Goal: Ask a question: Seek information or help from site administrators or community

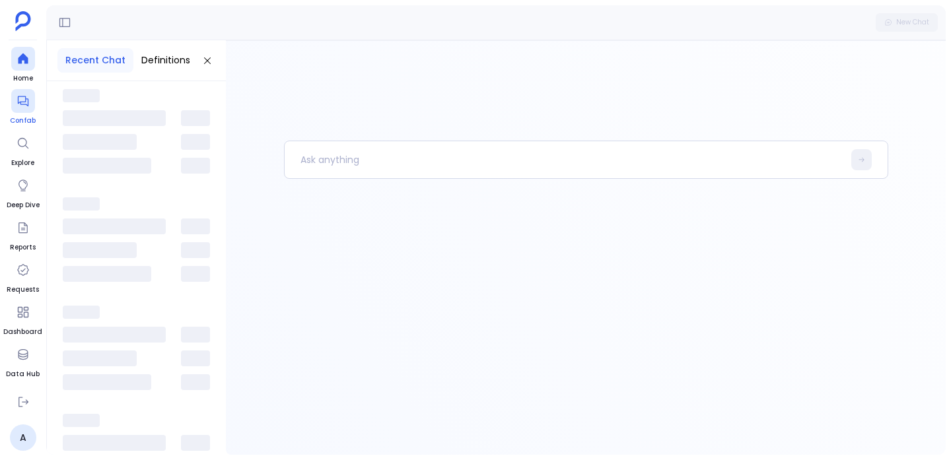
click at [25, 104] on icon at bounding box center [22, 101] width 11 height 11
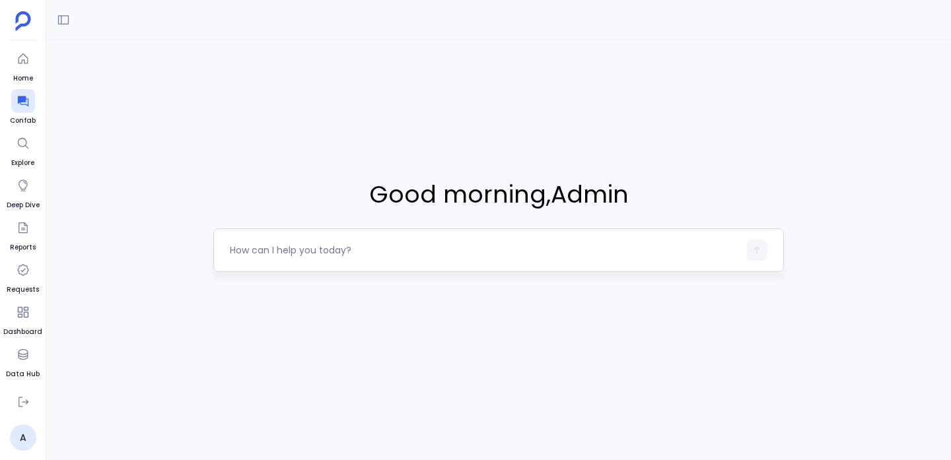
click at [370, 252] on textarea at bounding box center [484, 250] width 509 height 13
type textarea "get me 10 accounts"
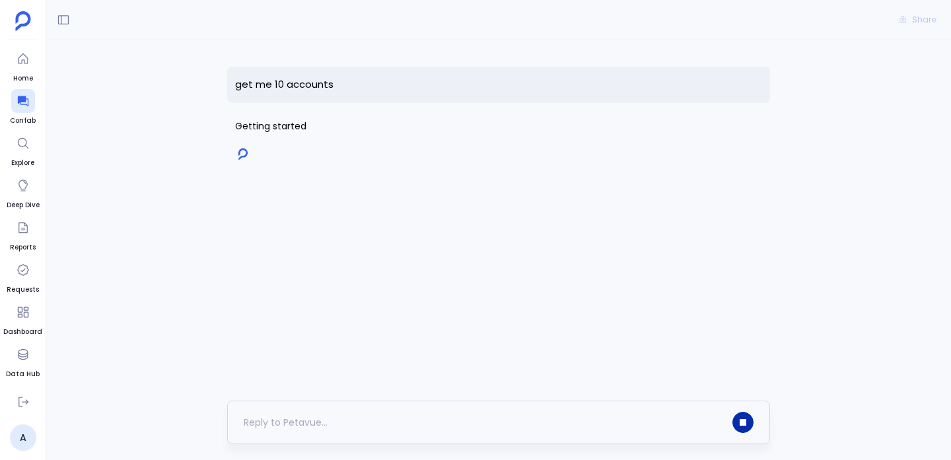
click at [749, 425] on button "button" at bounding box center [742, 422] width 21 height 21
click at [588, 425] on textarea at bounding box center [484, 422] width 481 height 13
click at [316, 81] on p "get me 10 accounts" at bounding box center [498, 85] width 543 height 36
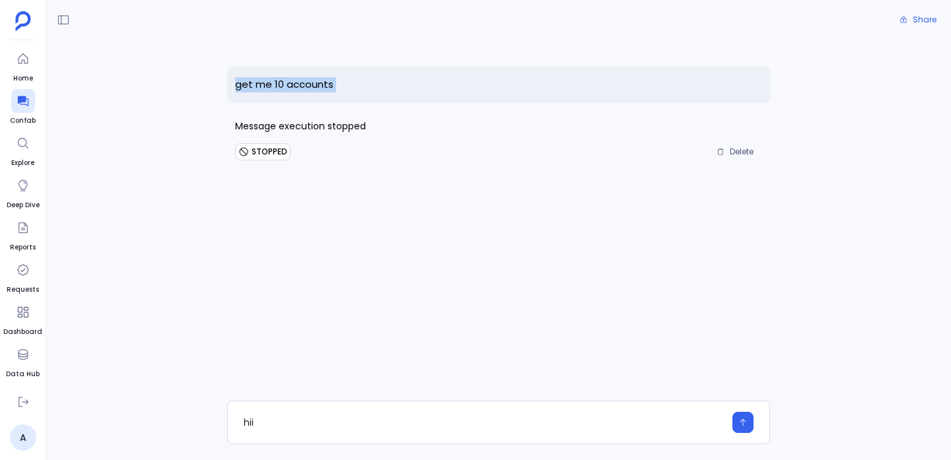
click at [316, 81] on p "get me 10 accounts" at bounding box center [498, 85] width 543 height 36
copy p "get me 10 accounts"
click at [607, 431] on div "hii" at bounding box center [484, 422] width 481 height 21
click at [605, 418] on textarea "hii" at bounding box center [484, 422] width 481 height 13
type textarea "get me 10 accounts"
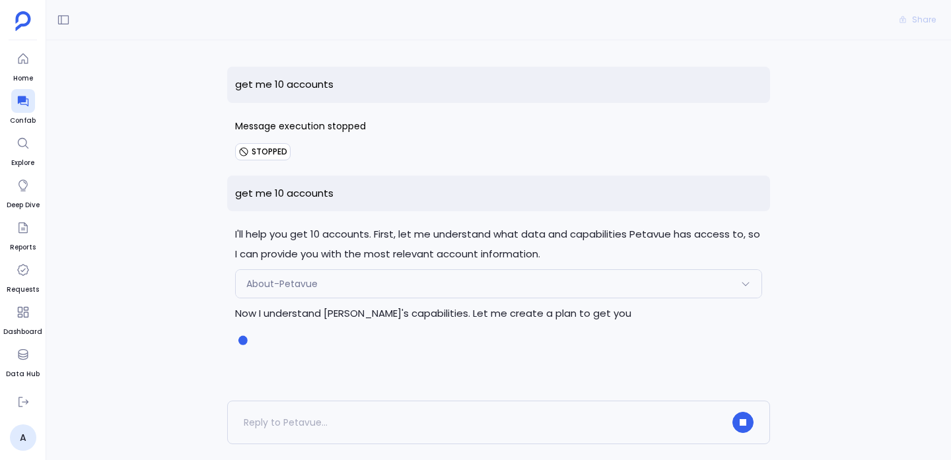
scroll to position [30, 0]
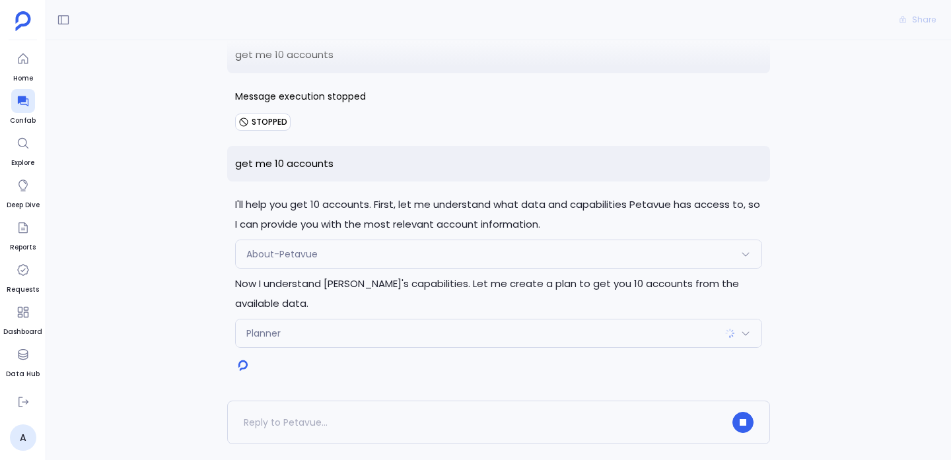
click at [289, 157] on p "get me 10 accounts" at bounding box center [498, 164] width 543 height 36
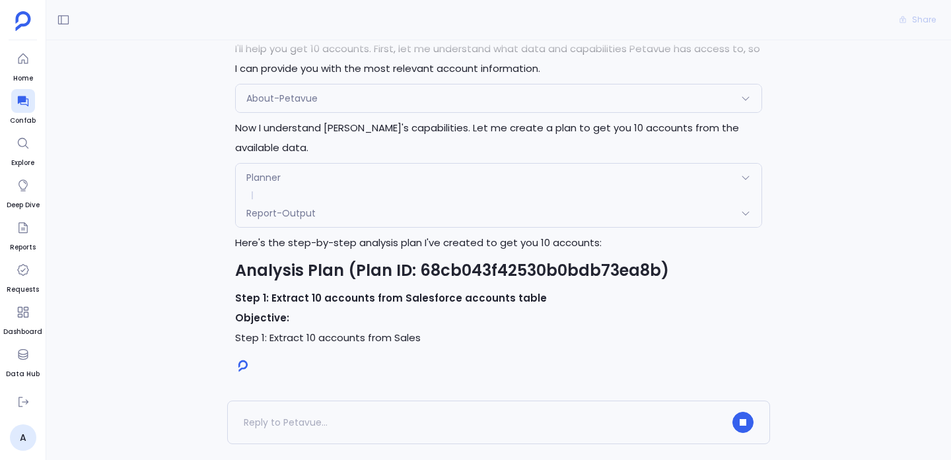
click at [278, 306] on div "Here's the step-by-step analysis plan I've created to get you 10 accounts: Anal…" at bounding box center [498, 290] width 527 height 115
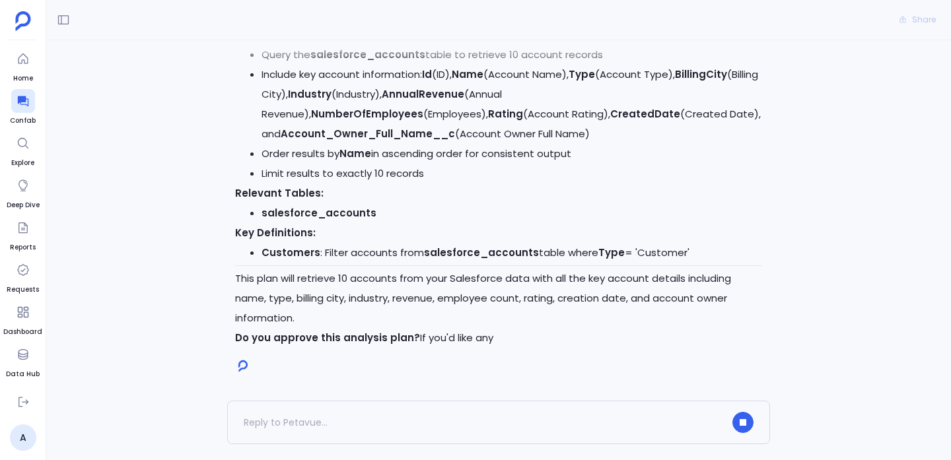
scroll to position [528, 0]
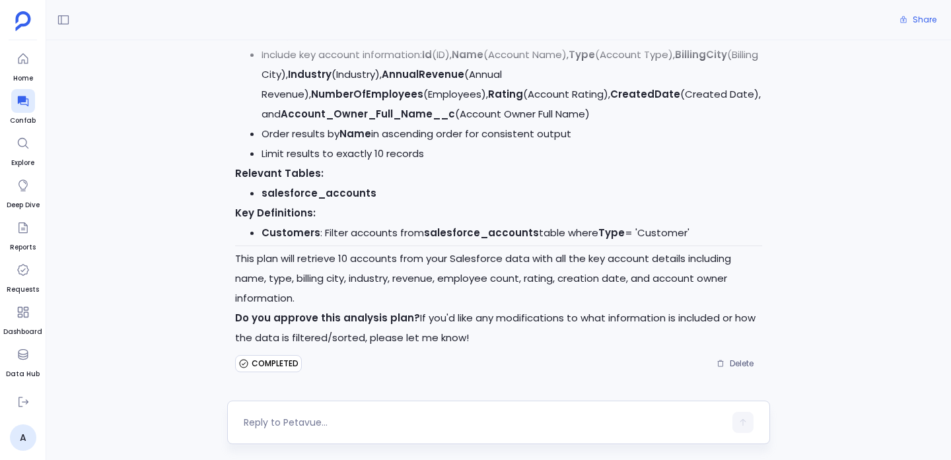
click at [684, 403] on div at bounding box center [498, 423] width 543 height 44
click at [681, 413] on div at bounding box center [484, 422] width 481 height 21
click at [662, 411] on div at bounding box center [498, 423] width 543 height 44
click at [551, 416] on textarea at bounding box center [484, 422] width 481 height 13
type textarea "yes"
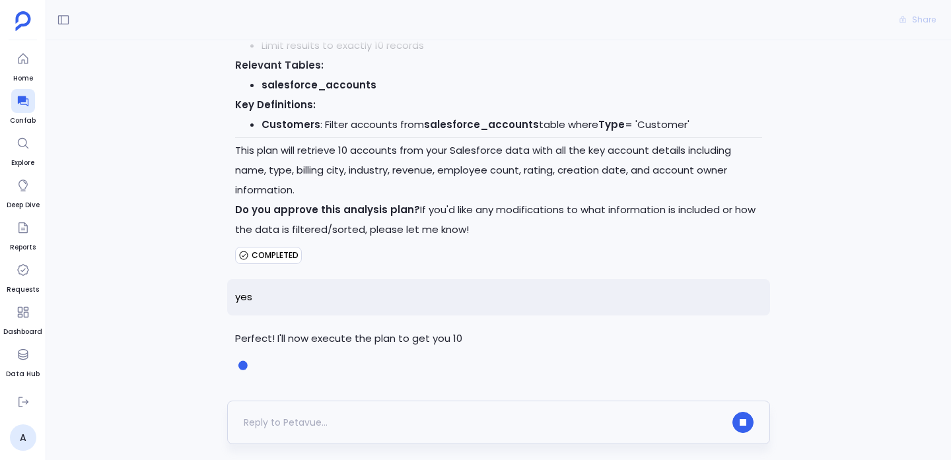
scroll to position [671, 0]
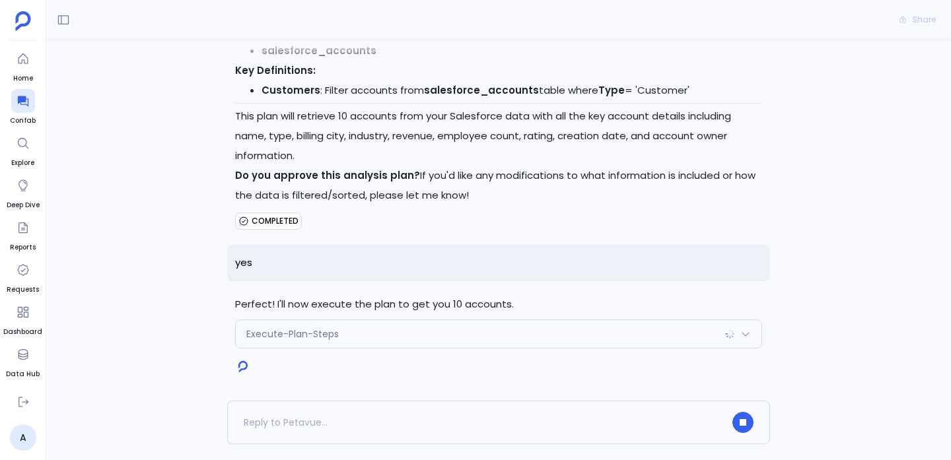
click at [673, 342] on div "Execute-Plan-Steps" at bounding box center [499, 334] width 526 height 28
click at [672, 343] on div "Execute-Plan-Steps" at bounding box center [499, 334] width 526 height 28
click at [745, 331] on icon at bounding box center [745, 334] width 11 height 11
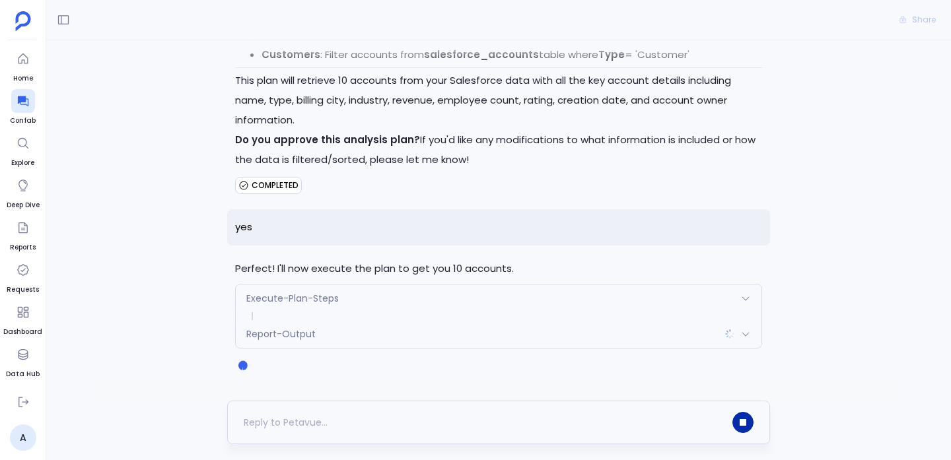
click at [735, 423] on button "button" at bounding box center [742, 422] width 21 height 21
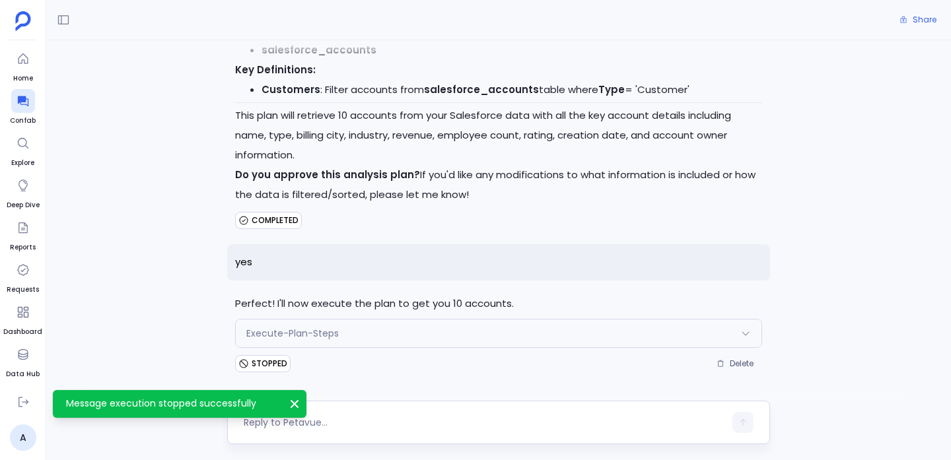
scroll to position [671, 0]
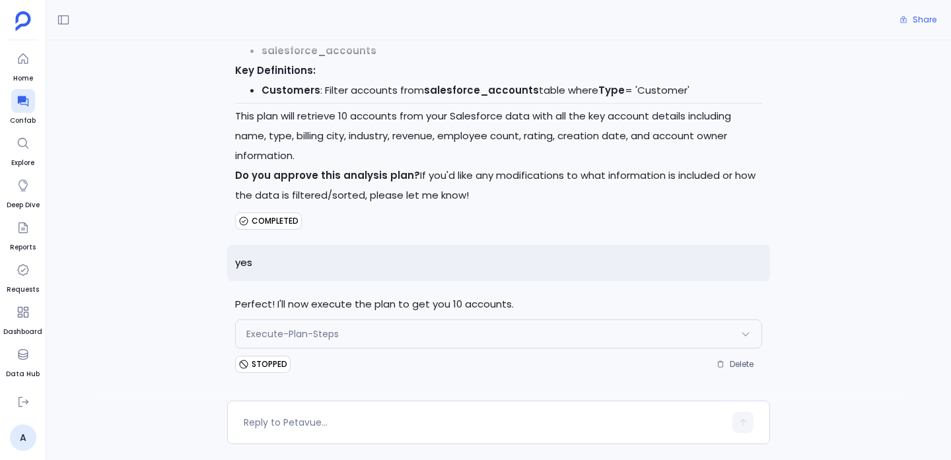
click at [242, 260] on p "yes" at bounding box center [498, 263] width 543 height 36
copy p "yes"
click at [442, 407] on div at bounding box center [498, 423] width 543 height 44
click at [431, 424] on textarea at bounding box center [484, 422] width 481 height 13
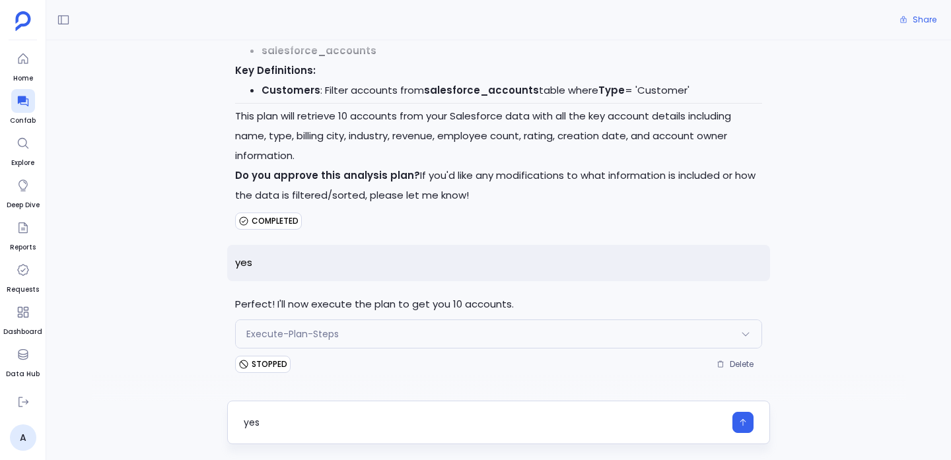
type textarea "yes"
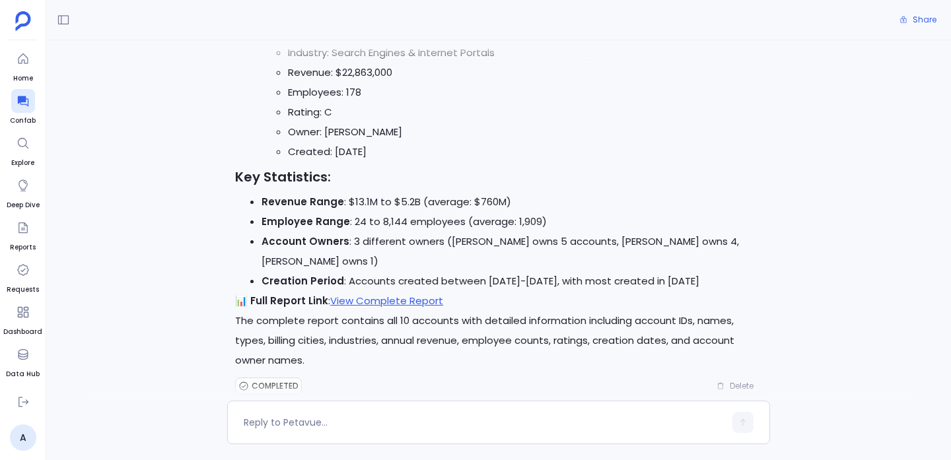
scroll to position [1674, 0]
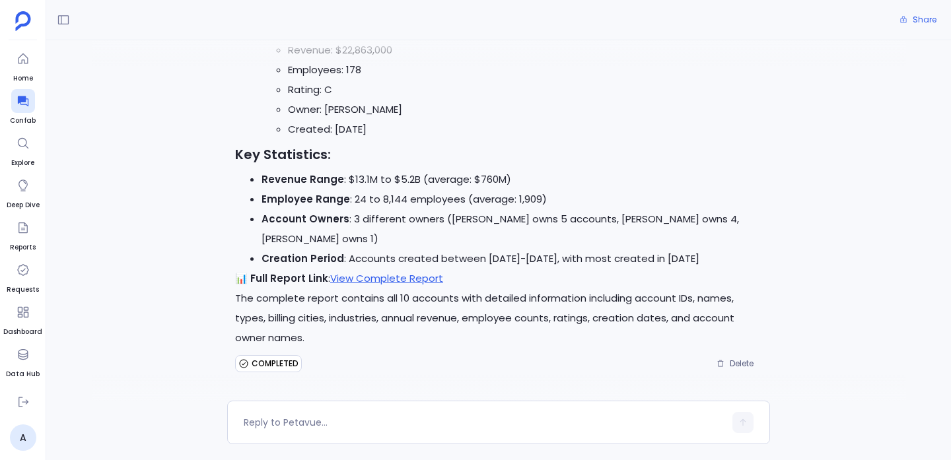
click at [419, 201] on li "Employee Range : 24 to 8,144 employees (average: 1,909)" at bounding box center [512, 200] width 501 height 20
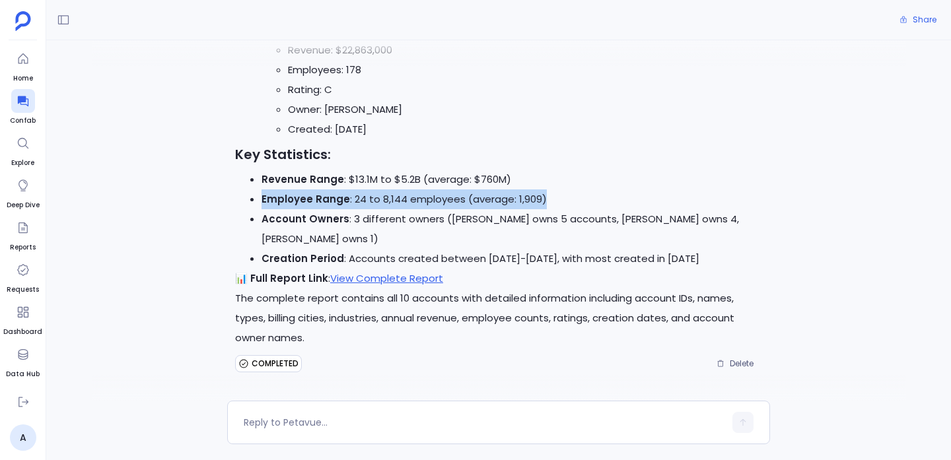
click at [419, 201] on li "Employee Range : 24 to 8,144 employees (average: 1,909)" at bounding box center [512, 200] width 501 height 20
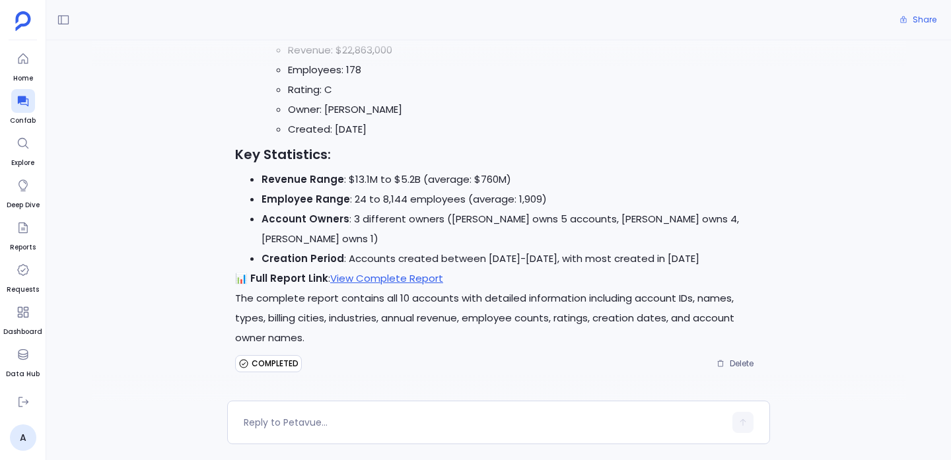
click at [426, 178] on li "Revenue Range : $13.1M to $5.2B (average: $760M)" at bounding box center [512, 180] width 501 height 20
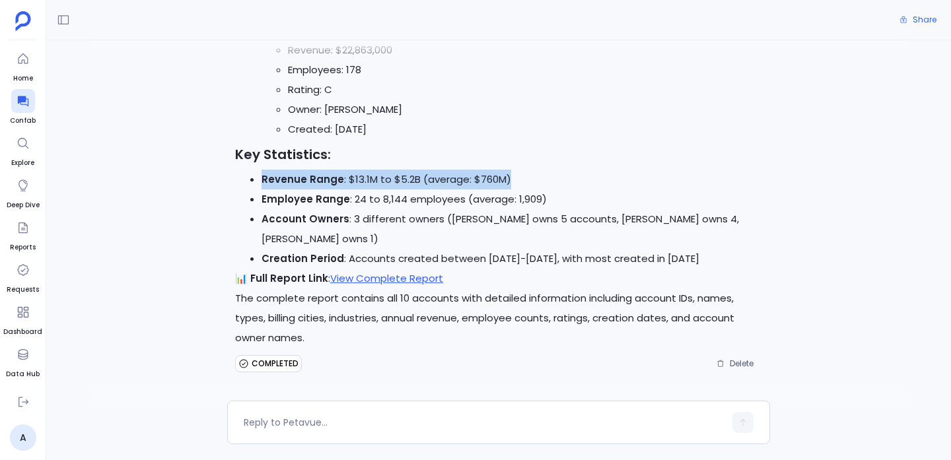
click at [426, 178] on li "Revenue Range : $13.1M to $5.2B (average: $760M)" at bounding box center [512, 180] width 501 height 20
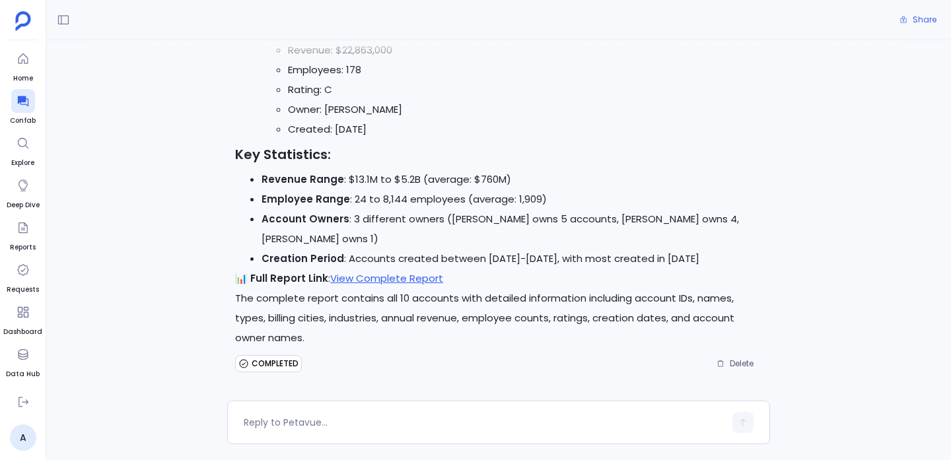
click at [402, 258] on li "Creation Period : Accounts created between 2015-2024, with most created in 2021" at bounding box center [512, 259] width 501 height 20
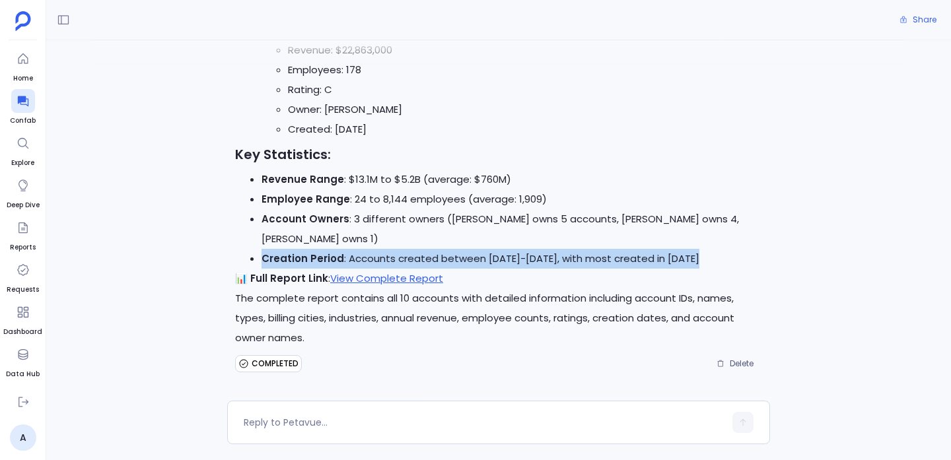
click at [402, 258] on li "Creation Period : Accounts created between 2015-2024, with most created in 2021" at bounding box center [512, 259] width 501 height 20
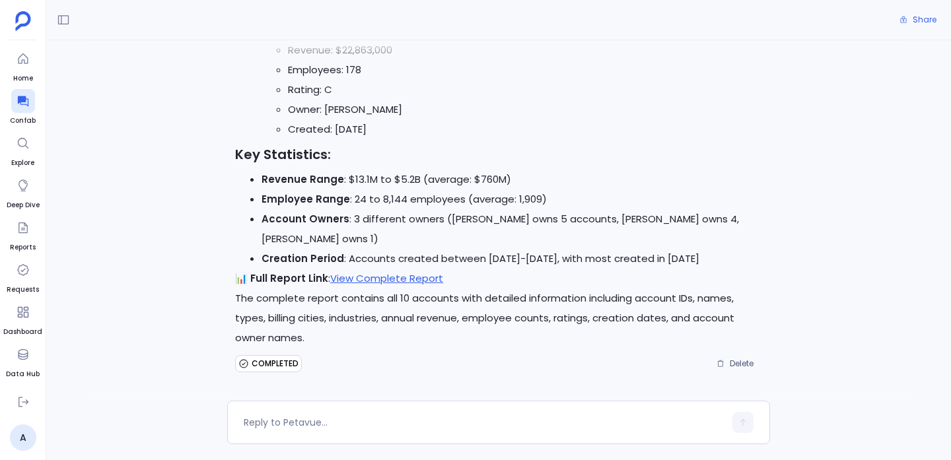
click at [456, 300] on p "The complete report contains all 10 accounts with detailed information includin…" at bounding box center [498, 318] width 527 height 59
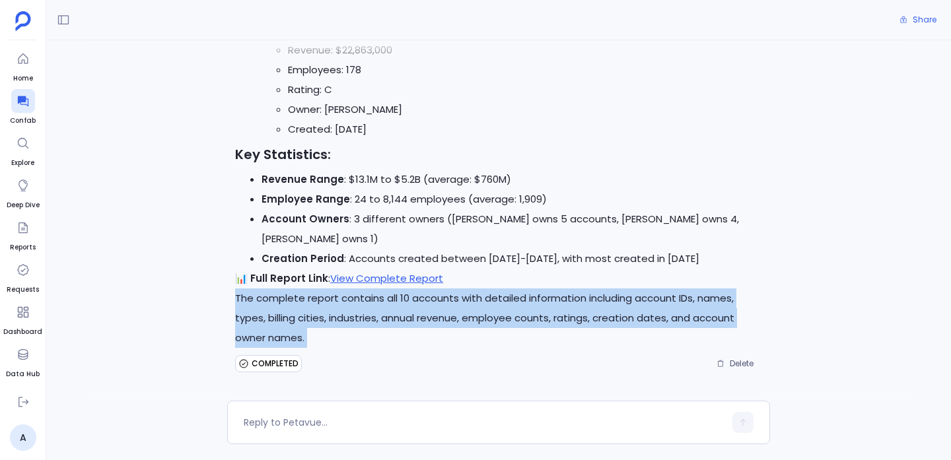
click at [456, 300] on p "The complete report contains all 10 accounts with detailed information includin…" at bounding box center [498, 318] width 527 height 59
click at [456, 297] on p "The complete report contains all 10 accounts with detailed information includin…" at bounding box center [498, 318] width 527 height 59
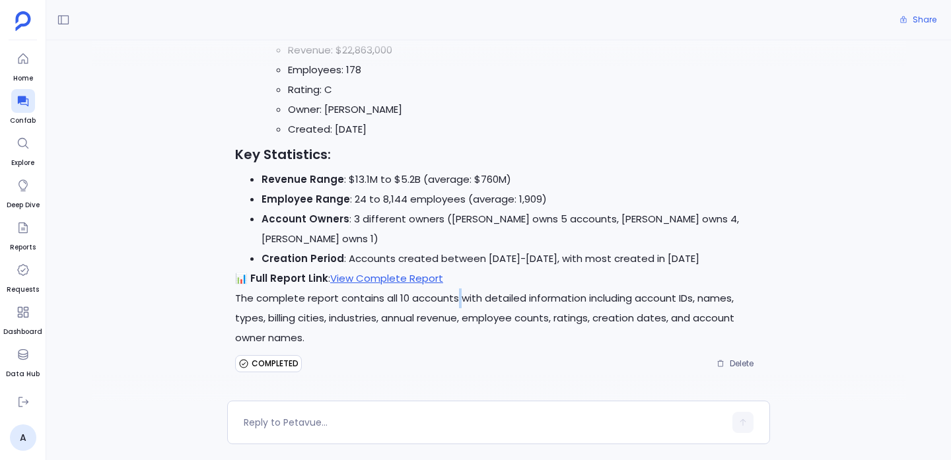
click at [456, 297] on p "The complete report contains all 10 accounts with detailed information includin…" at bounding box center [498, 318] width 527 height 59
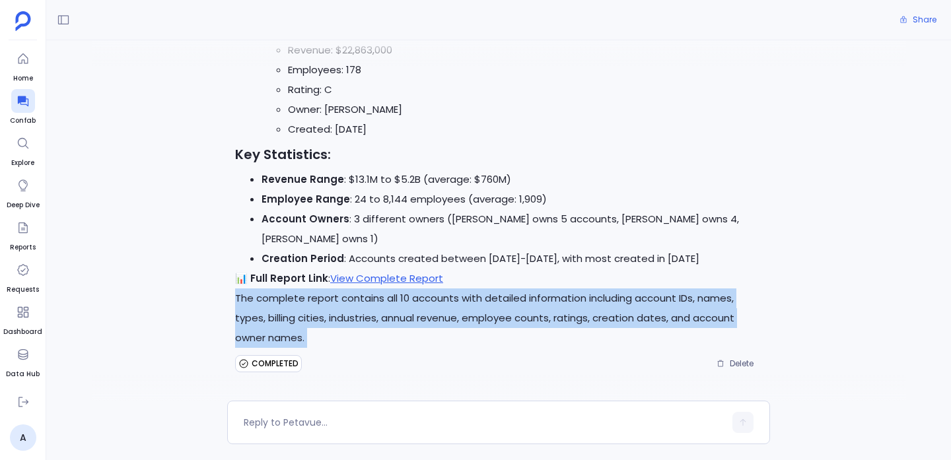
click at [456, 297] on p "The complete report contains all 10 accounts with detailed information includin…" at bounding box center [498, 318] width 527 height 59
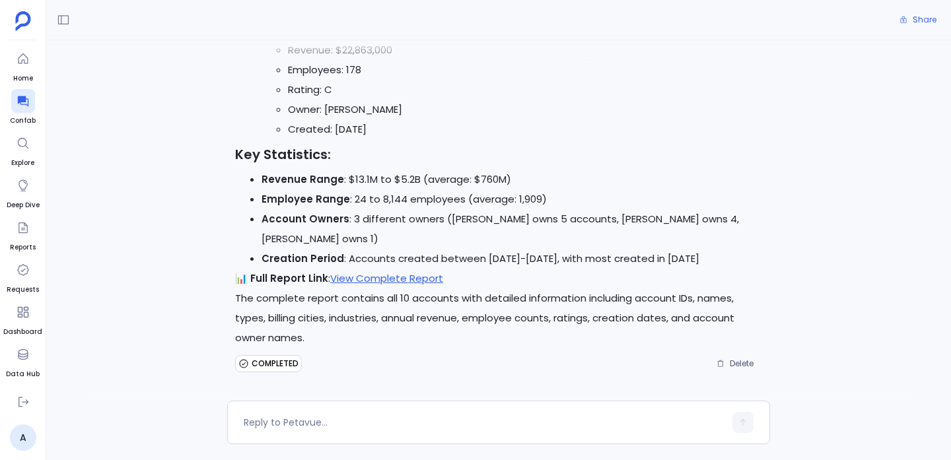
click at [468, 262] on li "Creation Period : Accounts created between 2015-2024, with most created in 2021" at bounding box center [512, 259] width 501 height 20
click at [458, 254] on li "Creation Period : Accounts created between 2015-2024, with most created in 2021" at bounding box center [512, 259] width 501 height 20
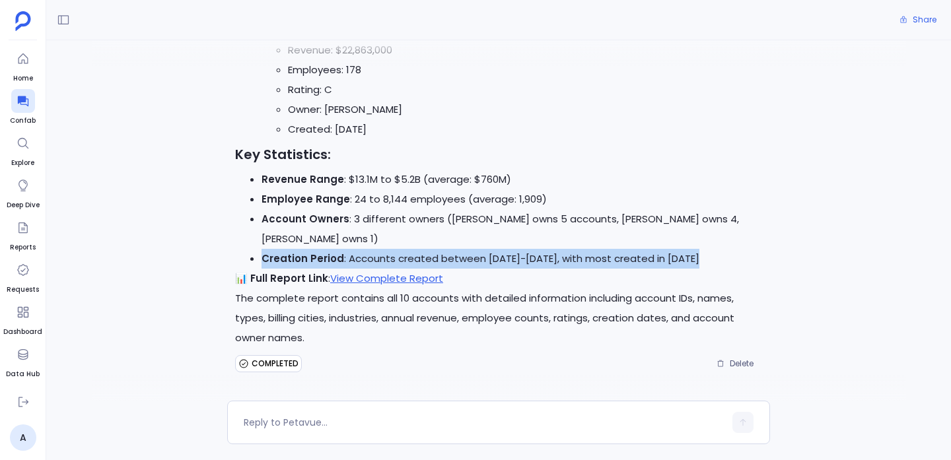
click at [458, 254] on li "Creation Period : Accounts created between 2015-2024, with most created in 2021" at bounding box center [512, 259] width 501 height 20
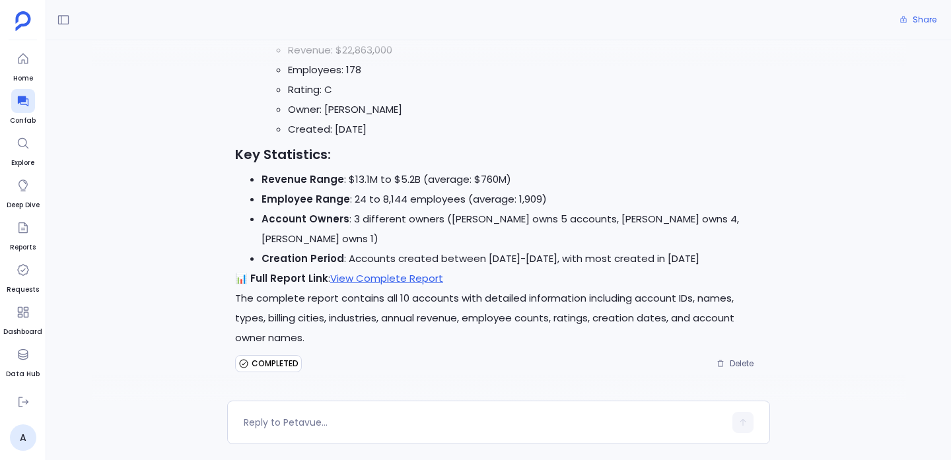
click at [452, 294] on p "The complete report contains all 10 accounts with detailed information includin…" at bounding box center [498, 318] width 527 height 59
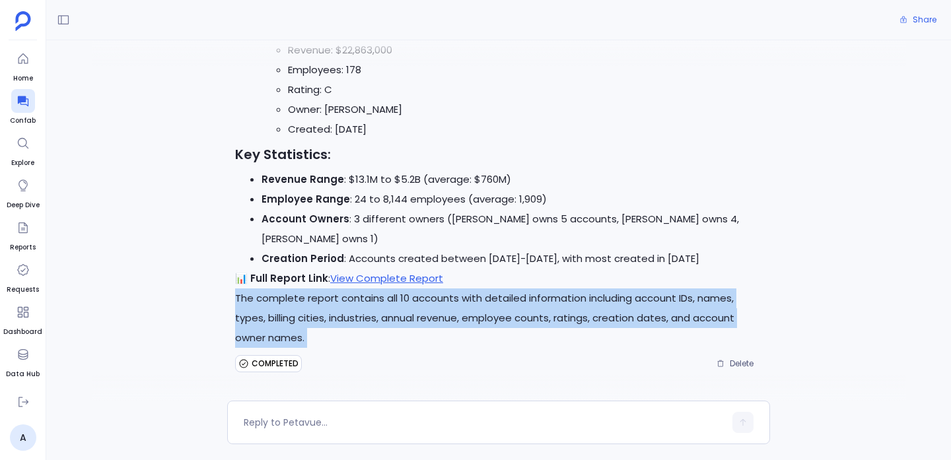
click at [452, 294] on p "The complete report contains all 10 accounts with detailed information includin…" at bounding box center [498, 318] width 527 height 59
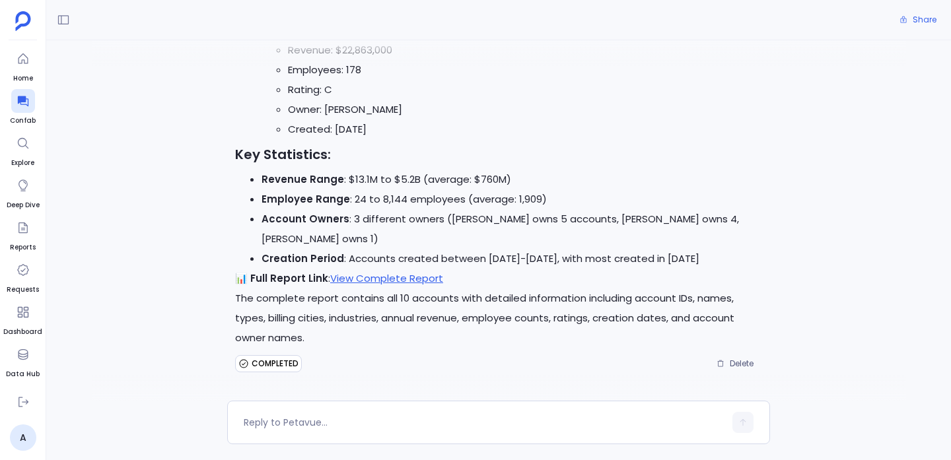
click at [500, 262] on li "Creation Period : Accounts created between 2015-2024, with most created in 2021" at bounding box center [512, 259] width 501 height 20
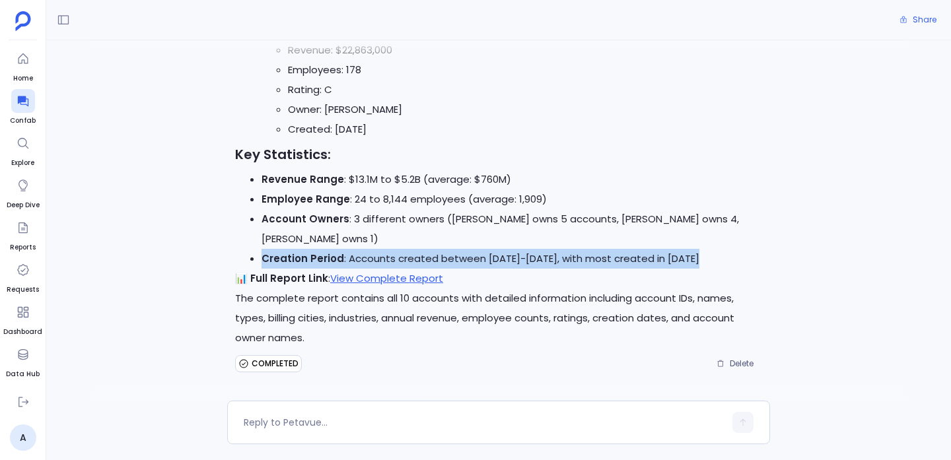
click at [500, 262] on li "Creation Period : Accounts created between 2015-2024, with most created in 2021" at bounding box center [512, 259] width 501 height 20
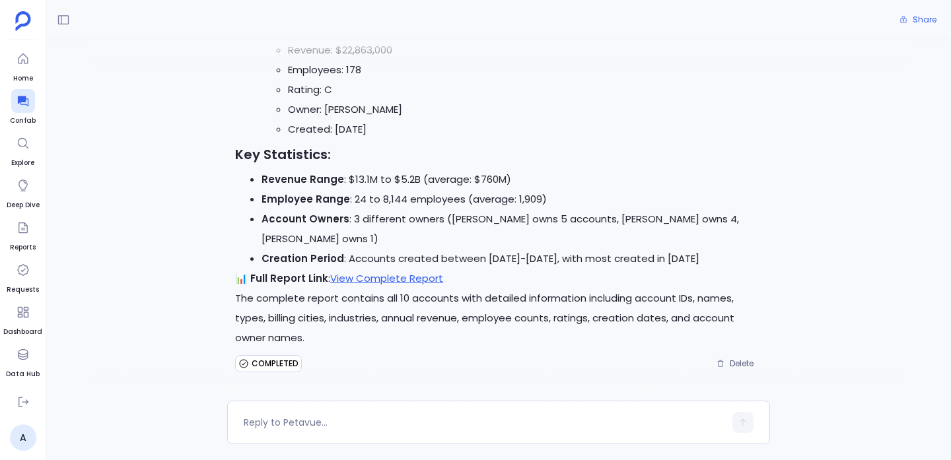
click at [489, 258] on li "Creation Period : Accounts created between 2015-2024, with most created in 2021" at bounding box center [512, 259] width 501 height 20
drag, startPoint x: 489, startPoint y: 258, endPoint x: 511, endPoint y: 258, distance: 22.5
click at [511, 258] on li "Creation Period : Accounts created between 2015-2024, with most created in 2021" at bounding box center [512, 259] width 501 height 20
click at [491, 257] on li "Creation Period : Accounts created between 2015-2024, with most created in 2021" at bounding box center [512, 259] width 501 height 20
drag, startPoint x: 491, startPoint y: 257, endPoint x: 512, endPoint y: 257, distance: 21.1
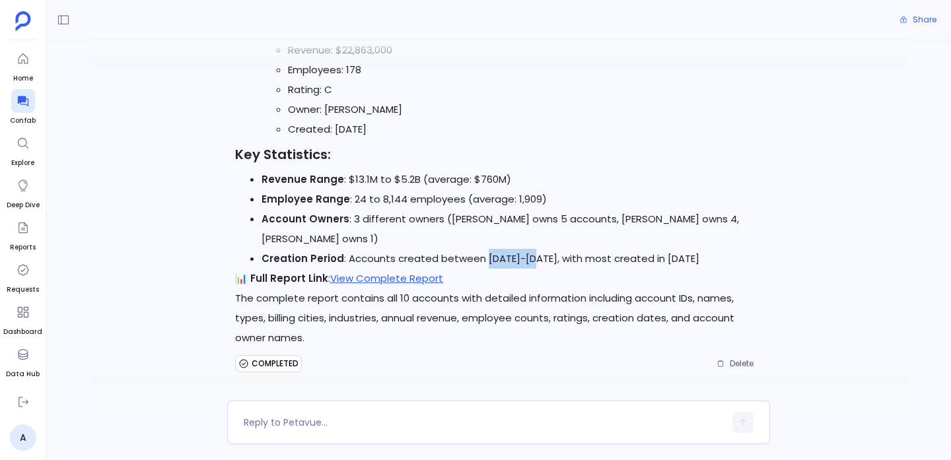
click at [512, 257] on li "Creation Period : Accounts created between 2015-2024, with most created in 2021" at bounding box center [512, 259] width 501 height 20
click at [559, 254] on li "Creation Period : Accounts created between 2015-2024, with most created in 2021" at bounding box center [512, 259] width 501 height 20
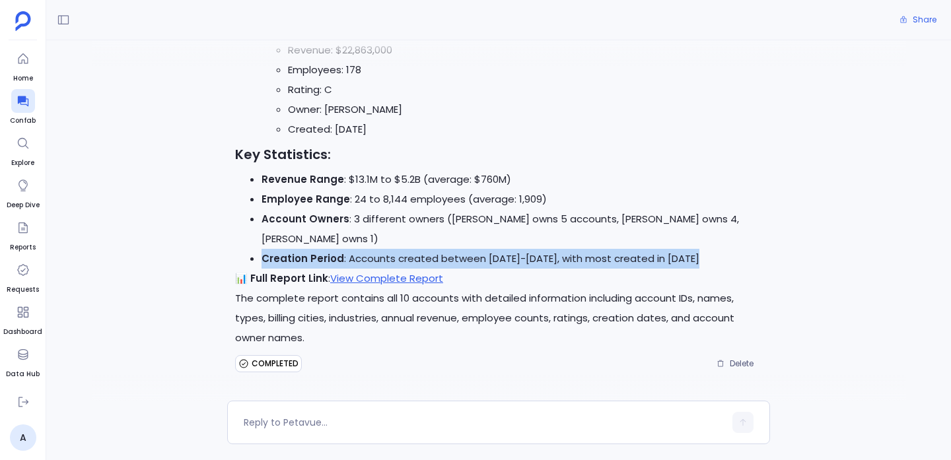
click at [559, 254] on li "Creation Period : Accounts created between 2015-2024, with most created in 2021" at bounding box center [512, 259] width 501 height 20
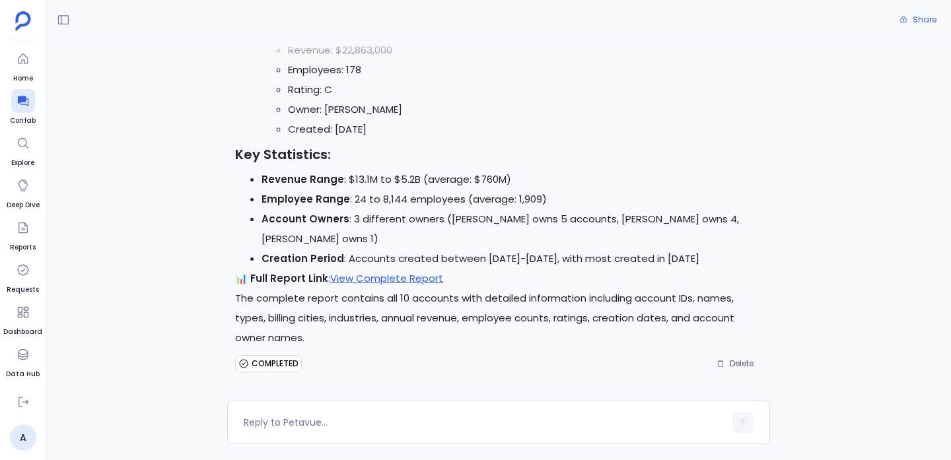
click at [539, 226] on li "Account Owners : 3 different owners (Nelda Bechtelar owns 5 accounts, Jamey Sto…" at bounding box center [512, 229] width 501 height 40
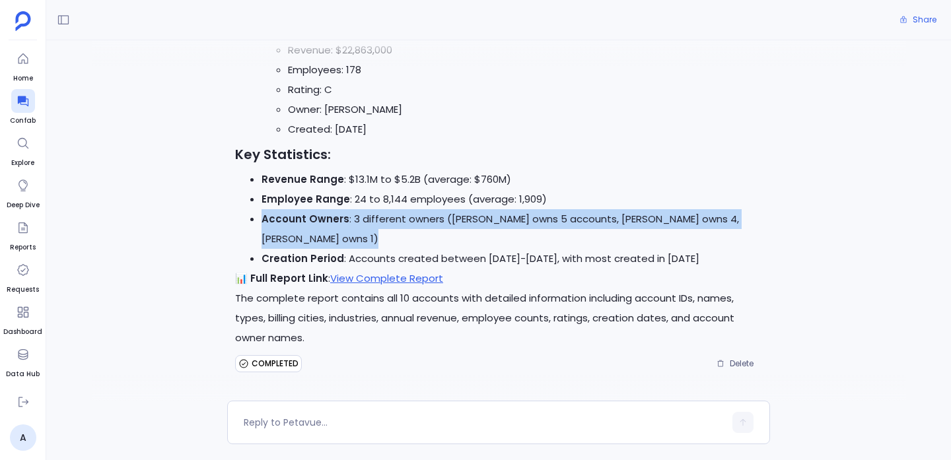
click at [539, 226] on li "Account Owners : 3 different owners (Nelda Bechtelar owns 5 accounts, Jamey Sto…" at bounding box center [512, 229] width 501 height 40
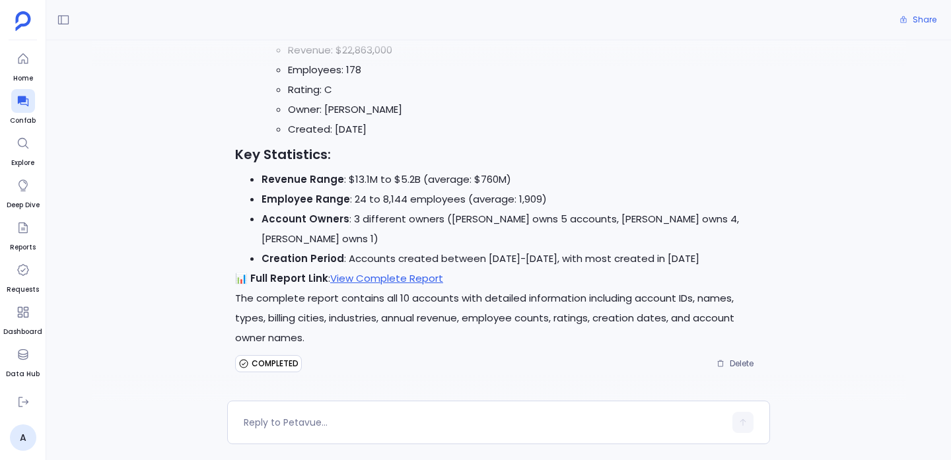
click at [454, 203] on li "Employee Range : 24 to 8,144 employees (average: 1,909)" at bounding box center [512, 200] width 501 height 20
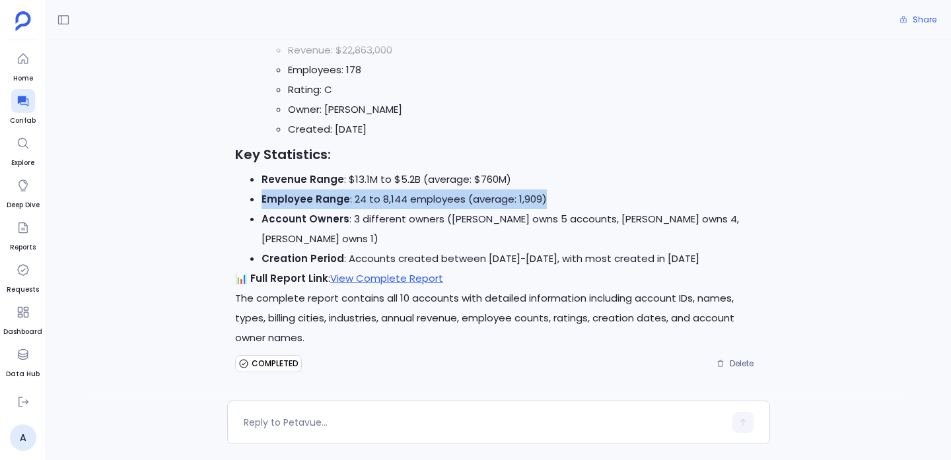
click at [454, 203] on li "Employee Range : 24 to 8,144 employees (average: 1,909)" at bounding box center [512, 200] width 501 height 20
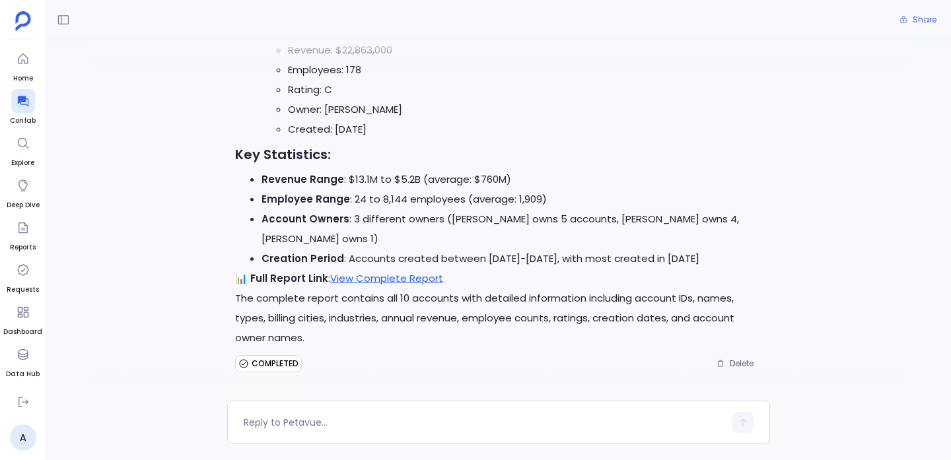
click at [439, 186] on li "Revenue Range : $13.1M to $5.2B (average: $760M)" at bounding box center [512, 180] width 501 height 20
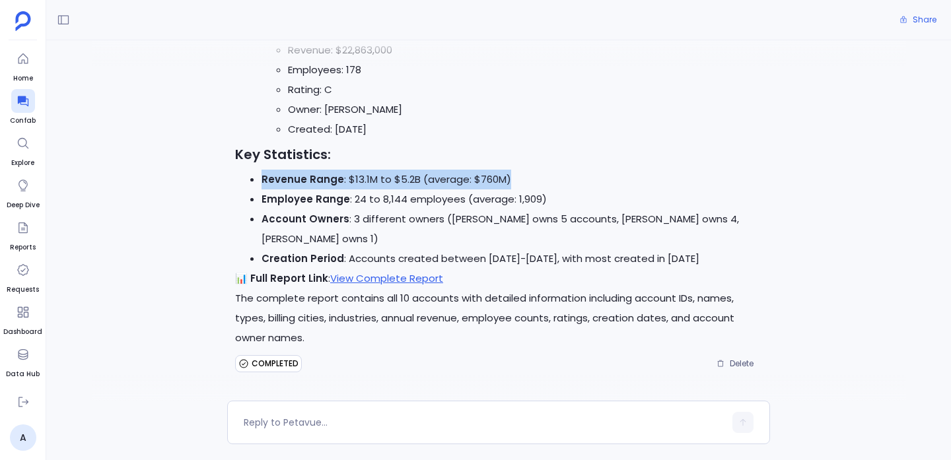
click at [439, 186] on li "Revenue Range : $13.1M to $5.2B (average: $760M)" at bounding box center [512, 180] width 501 height 20
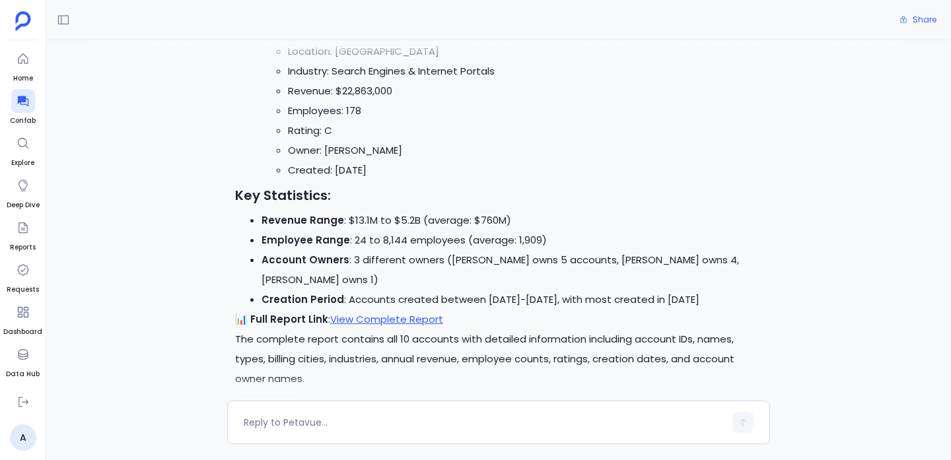
click at [377, 172] on li "Created: Nov 16, 2018" at bounding box center [525, 170] width 474 height 20
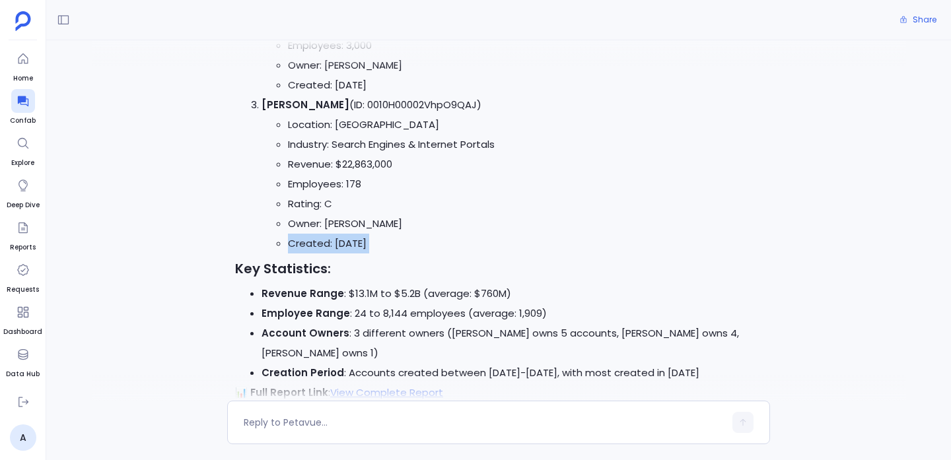
scroll to position [1557, 0]
click at [357, 113] on li "Abbott - Casper (ID: 0010H00002VhpO9QAJ) Location: Elmirafield Industry: Search…" at bounding box center [512, 177] width 501 height 158
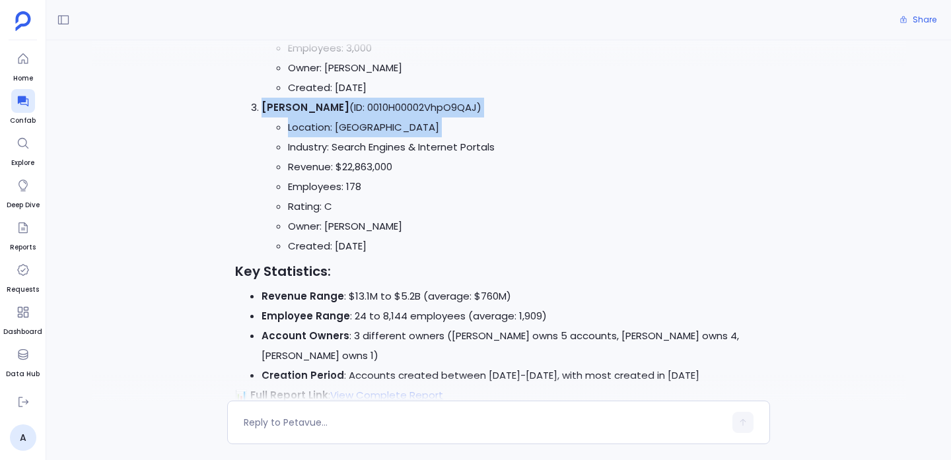
drag, startPoint x: 357, startPoint y: 113, endPoint x: 361, endPoint y: 137, distance: 24.2
click at [361, 137] on li "Abbott - Casper (ID: 0010H00002VhpO9QAJ) Location: Elmirafield Industry: Search…" at bounding box center [512, 177] width 501 height 158
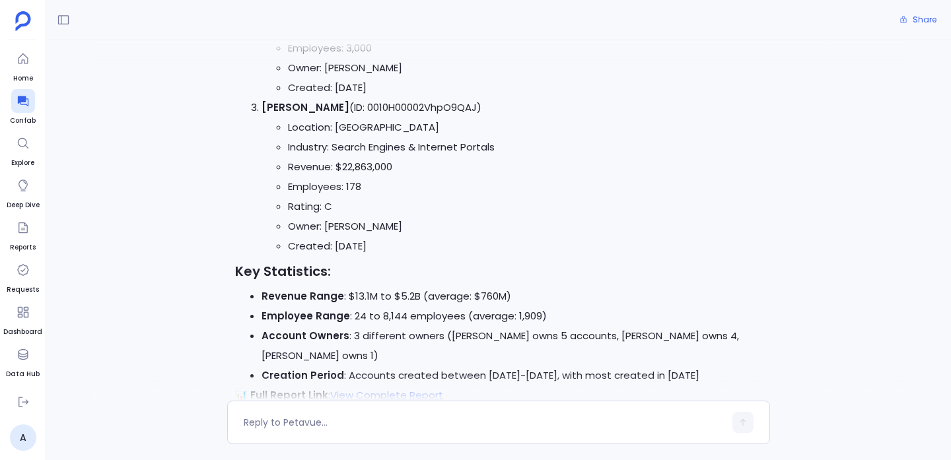
click at [359, 159] on li "Revenue: $22,863,000" at bounding box center [525, 167] width 474 height 20
click at [345, 95] on li "Created: Feb 1, 2021" at bounding box center [525, 88] width 474 height 20
click at [345, 102] on li "Abbott - Casper (ID: 0010H00002VhpO9QAJ) Location: Elmirafield Industry: Search…" at bounding box center [512, 177] width 501 height 158
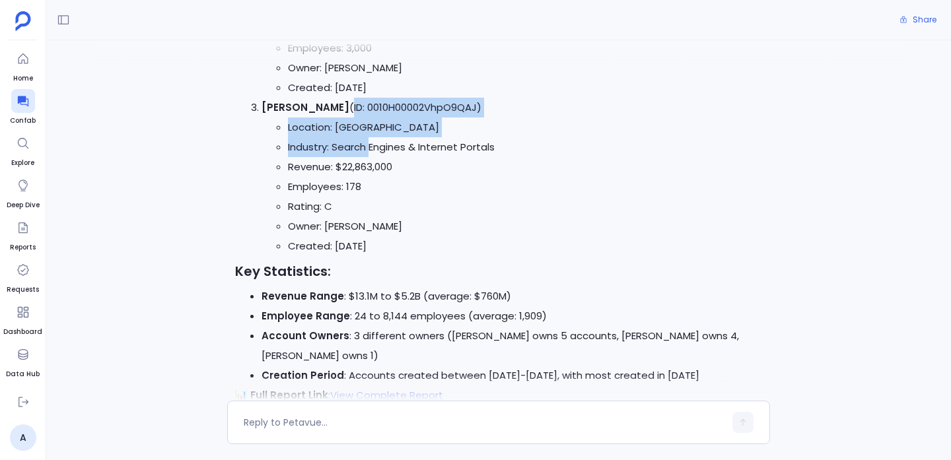
drag, startPoint x: 345, startPoint y: 102, endPoint x: 364, endPoint y: 143, distance: 44.9
click at [364, 143] on li "Abbott - Casper (ID: 0010H00002VhpO9QAJ) Location: Elmirafield Industry: Search…" at bounding box center [512, 177] width 501 height 158
click at [363, 108] on li "Abbott - Casper (ID: 0010H00002VhpO9QAJ) Location: Elmirafield Industry: Search…" at bounding box center [512, 177] width 501 height 158
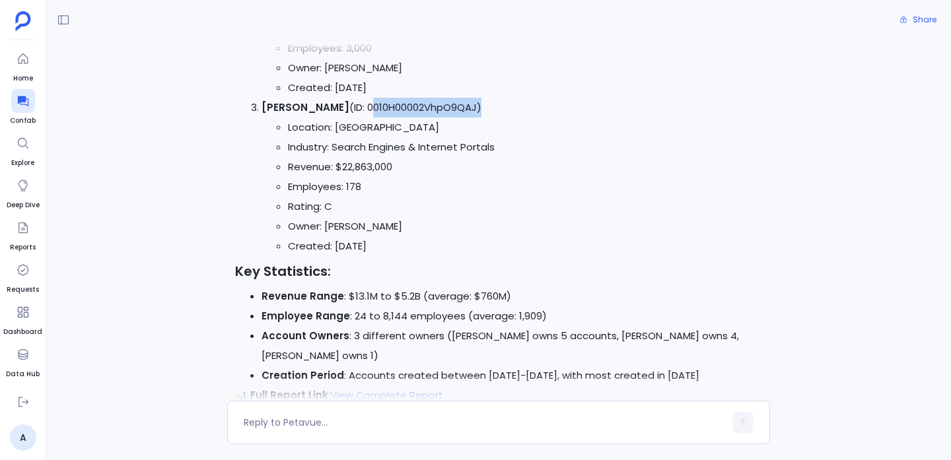
click at [363, 108] on li "Abbott - Casper (ID: 0010H00002VhpO9QAJ) Location: Elmirafield Industry: Search…" at bounding box center [512, 177] width 501 height 158
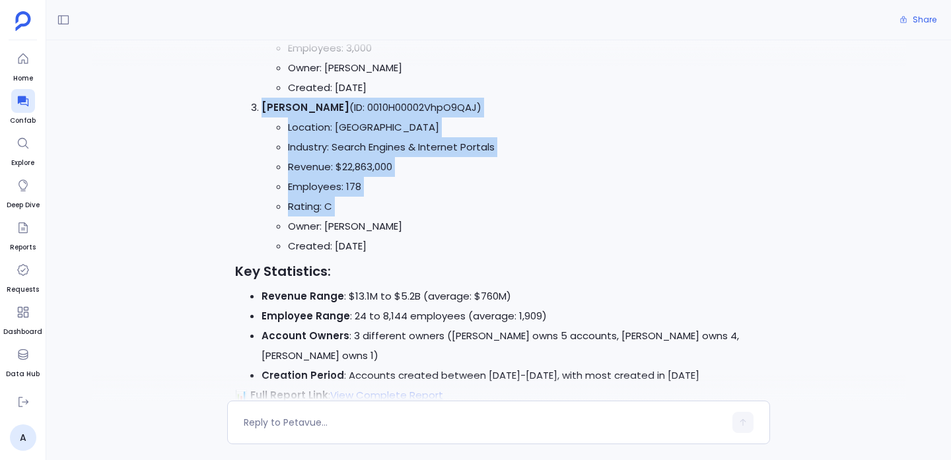
drag, startPoint x: 363, startPoint y: 108, endPoint x: 377, endPoint y: 203, distance: 96.1
click at [377, 203] on li "Abbott - Casper (ID: 0010H00002VhpO9QAJ) Location: Elmirafield Industry: Search…" at bounding box center [512, 177] width 501 height 158
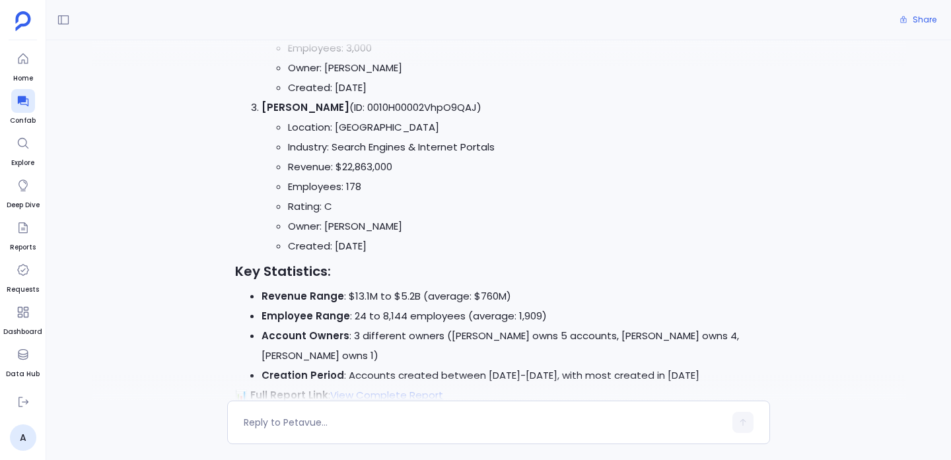
click at [368, 241] on li "Created: Nov 16, 2018" at bounding box center [525, 246] width 474 height 20
drag, startPoint x: 368, startPoint y: 241, endPoint x: 285, endPoint y: 112, distance: 153.3
click at [285, 112] on li "Abbott - Casper (ID: 0010H00002VhpO9QAJ) Location: Elmirafield Industry: Search…" at bounding box center [512, 177] width 501 height 158
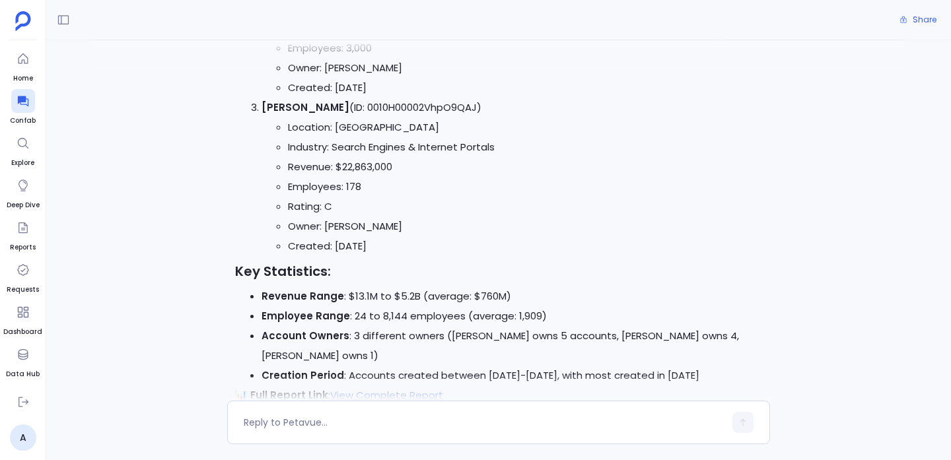
click at [278, 98] on li "Abbott - Casper (ID: 0010H00002VhpO9QAJ) Location: Elmirafield Industry: Search…" at bounding box center [512, 177] width 501 height 158
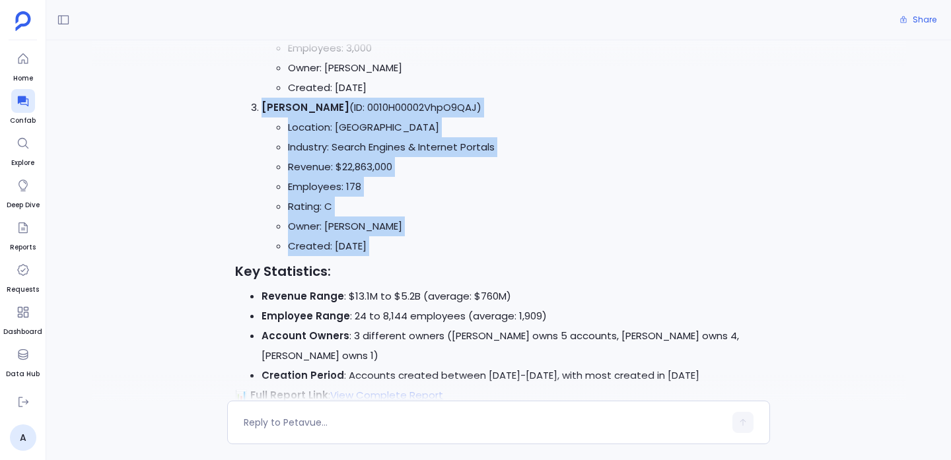
drag, startPoint x: 278, startPoint y: 98, endPoint x: 390, endPoint y: 239, distance: 180.0
click at [390, 239] on li "Abbott - Casper (ID: 0010H00002VhpO9QAJ) Location: Elmirafield Industry: Search…" at bounding box center [512, 177] width 501 height 158
click at [390, 239] on li "Created: Nov 16, 2018" at bounding box center [525, 246] width 474 height 20
drag, startPoint x: 390, startPoint y: 239, endPoint x: 273, endPoint y: 100, distance: 181.8
click at [273, 100] on li "Abbott - Casper (ID: 0010H00002VhpO9QAJ) Location: Elmirafield Industry: Search…" at bounding box center [512, 177] width 501 height 158
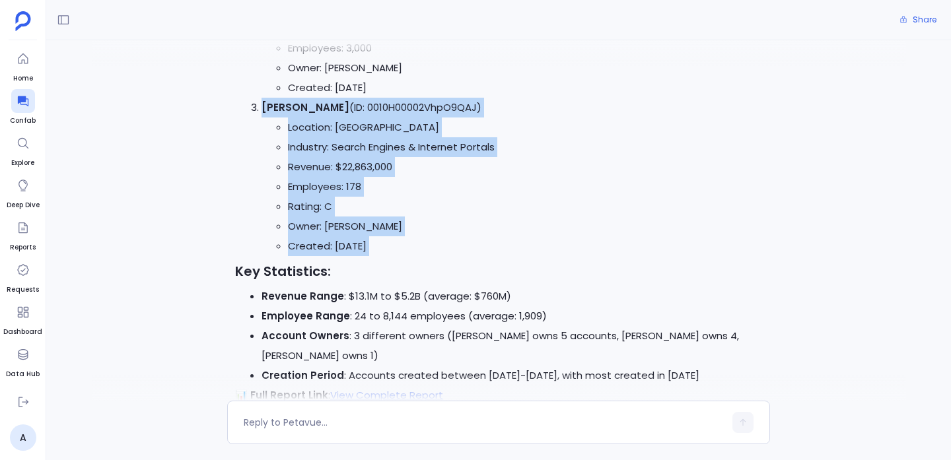
click at [273, 100] on strong "Abbott - Casper" at bounding box center [306, 107] width 88 height 14
drag, startPoint x: 273, startPoint y: 100, endPoint x: 395, endPoint y: 242, distance: 186.8
click at [395, 242] on li "Abbott - Casper (ID: 0010H00002VhpO9QAJ) Location: Elmirafield Industry: Search…" at bounding box center [512, 177] width 501 height 158
click at [395, 242] on li "Created: Nov 16, 2018" at bounding box center [525, 246] width 474 height 20
drag, startPoint x: 395, startPoint y: 242, endPoint x: 269, endPoint y: 113, distance: 179.8
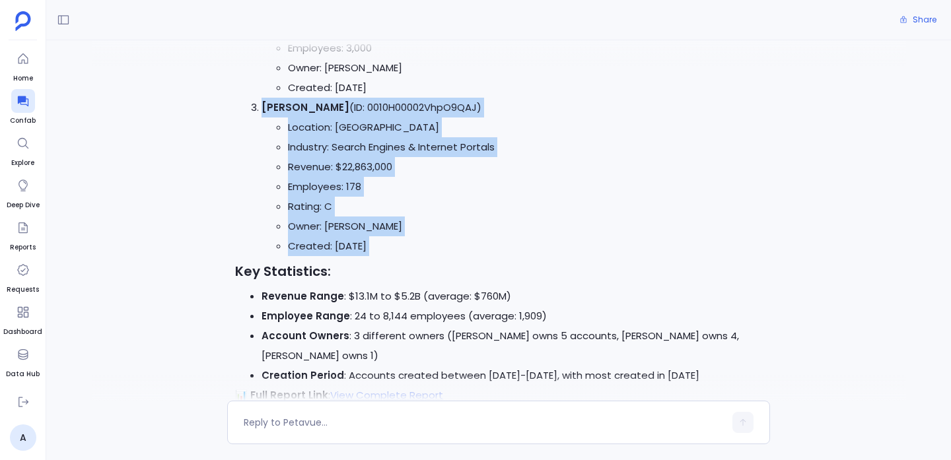
click at [269, 113] on li "Abbott - Casper (ID: 0010H00002VhpO9QAJ) Location: Elmirafield Industry: Search…" at bounding box center [512, 177] width 501 height 158
click at [269, 113] on strong "Abbott - Casper" at bounding box center [306, 107] width 88 height 14
drag, startPoint x: 269, startPoint y: 113, endPoint x: 384, endPoint y: 242, distance: 172.6
click at [384, 242] on li "Abbott - Casper (ID: 0010H00002VhpO9QAJ) Location: Elmirafield Industry: Search…" at bounding box center [512, 177] width 501 height 158
click at [384, 242] on li "Created: Nov 16, 2018" at bounding box center [525, 246] width 474 height 20
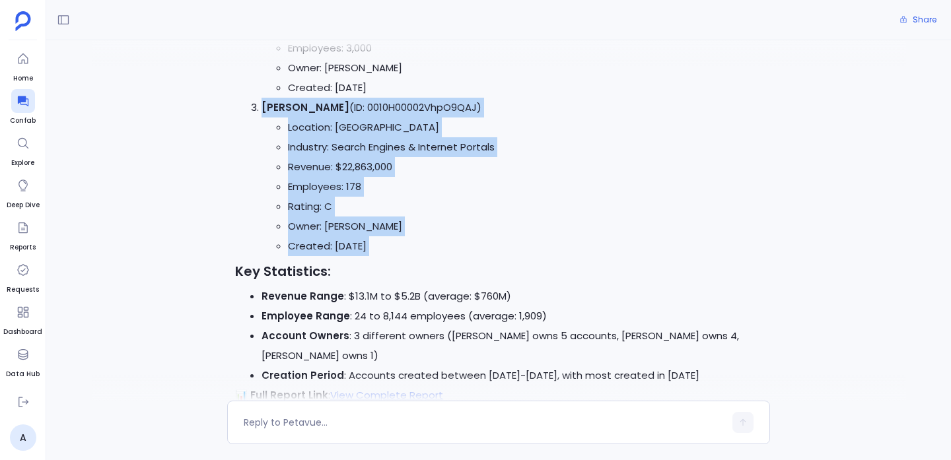
drag, startPoint x: 384, startPoint y: 242, endPoint x: 285, endPoint y: 106, distance: 168.7
click at [285, 106] on li "Abbott - Casper (ID: 0010H00002VhpO9QAJ) Location: Elmirafield Industry: Search…" at bounding box center [512, 177] width 501 height 158
click at [285, 106] on strong "Abbott - Casper" at bounding box center [306, 107] width 88 height 14
drag, startPoint x: 285, startPoint y: 106, endPoint x: 394, endPoint y: 240, distance: 173.3
click at [394, 240] on li "Abbott - Casper (ID: 0010H00002VhpO9QAJ) Location: Elmirafield Industry: Search…" at bounding box center [512, 177] width 501 height 158
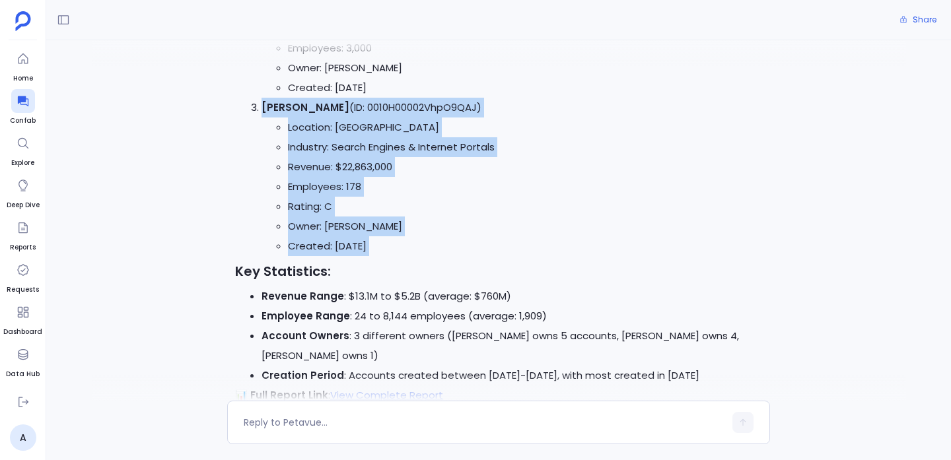
scroll to position [1642, 0]
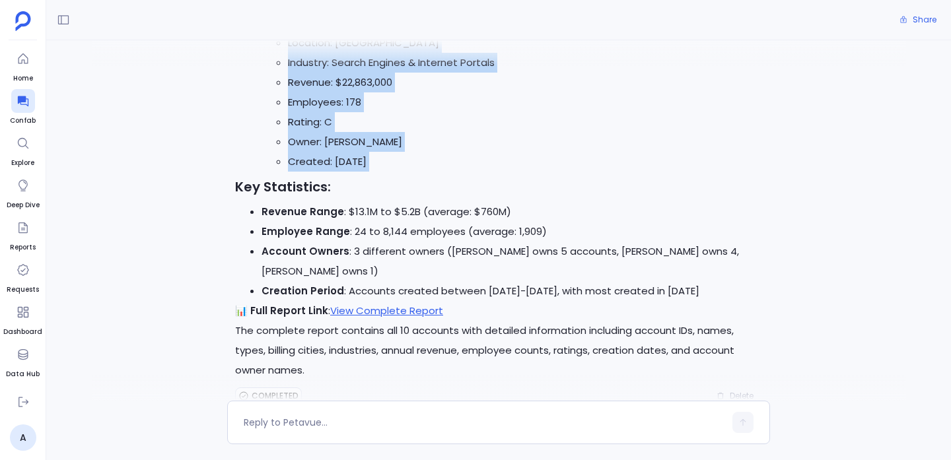
click at [355, 160] on li "Created: Nov 16, 2018" at bounding box center [525, 162] width 474 height 20
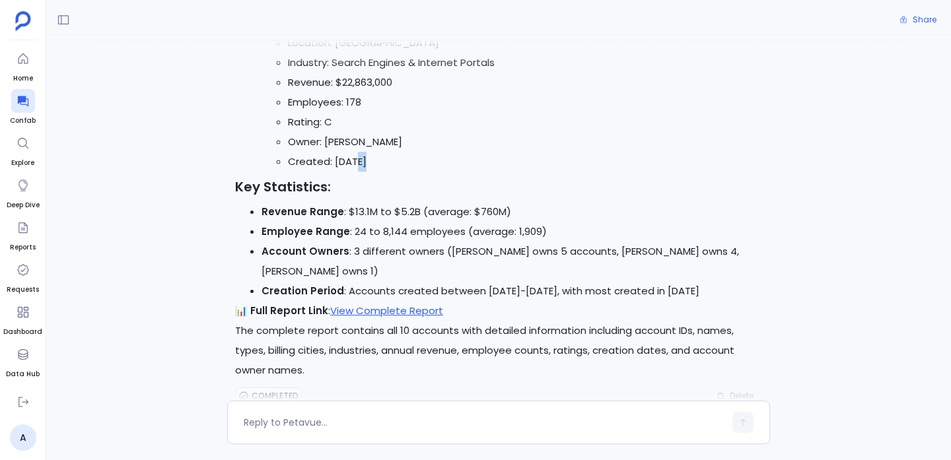
click at [355, 160] on li "Created: Nov 16, 2018" at bounding box center [525, 162] width 474 height 20
click at [349, 159] on li "Created: Nov 16, 2018" at bounding box center [525, 162] width 474 height 20
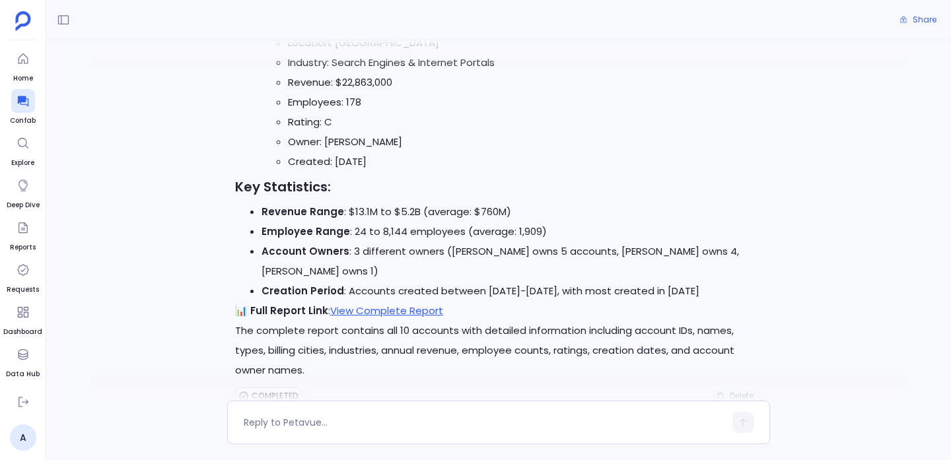
click at [303, 164] on li "Created: Nov 16, 2018" at bounding box center [525, 162] width 474 height 20
click at [301, 141] on li "Owner: Nelda Bechtelar" at bounding box center [525, 142] width 474 height 20
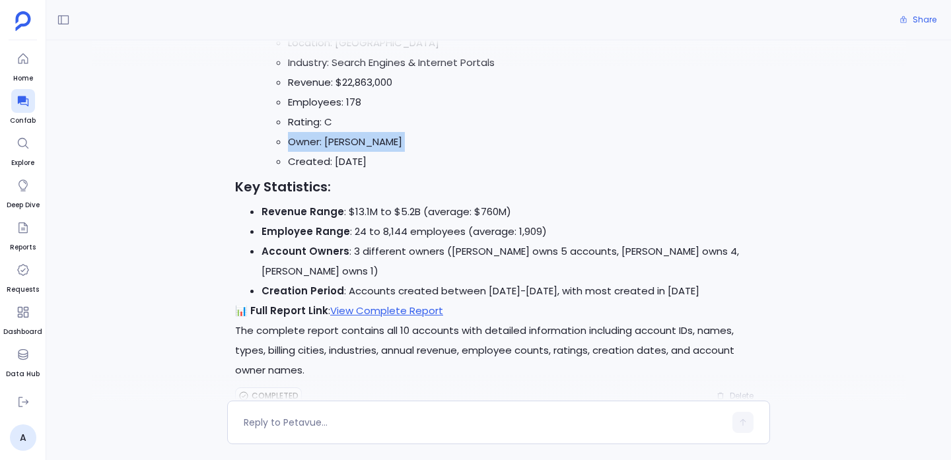
click at [301, 141] on li "Owner: Nelda Bechtelar" at bounding box center [525, 142] width 474 height 20
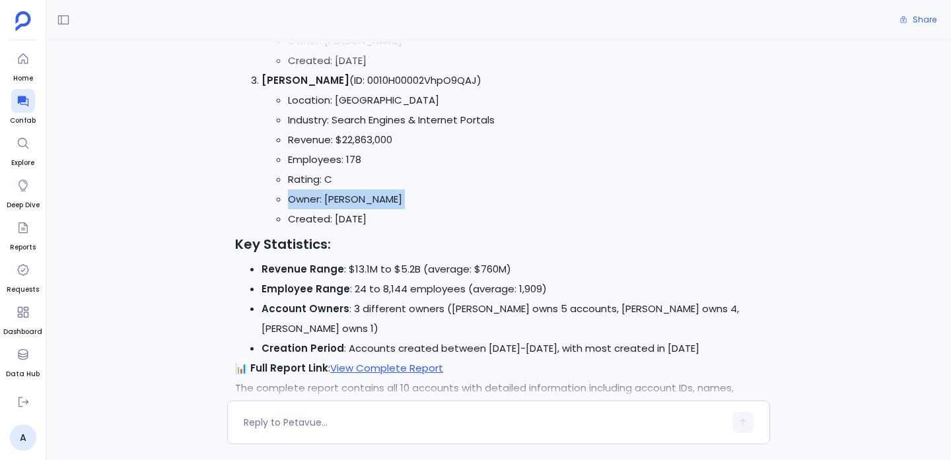
scroll to position [1582, 0]
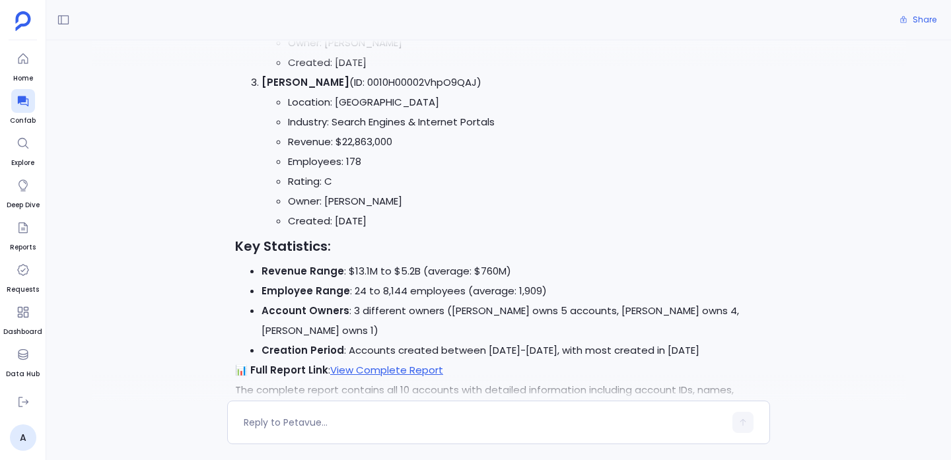
click at [365, 122] on li "Industry: Search Engines & Internet Portals" at bounding box center [525, 122] width 474 height 20
click at [370, 136] on li "Revenue: $22,863,000" at bounding box center [525, 142] width 474 height 20
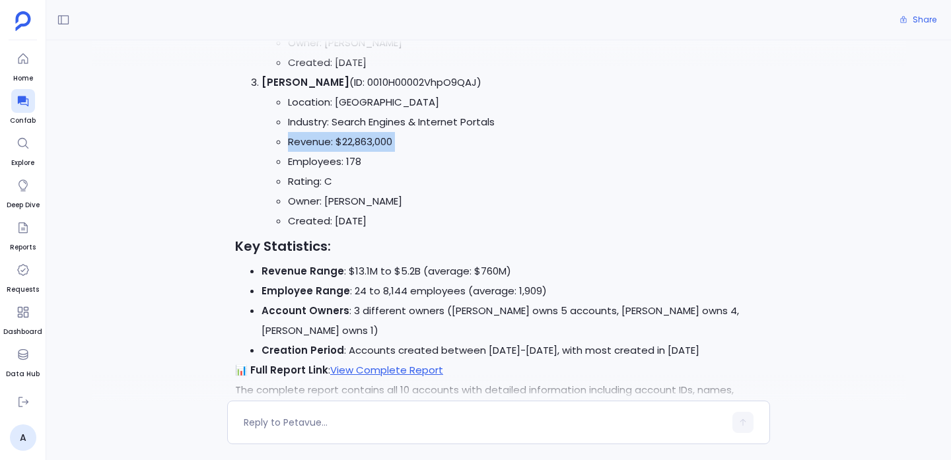
click at [370, 136] on li "Revenue: $22,863,000" at bounding box center [525, 142] width 474 height 20
click at [363, 150] on li "Revenue: $22,863,000" at bounding box center [525, 142] width 474 height 20
click at [353, 170] on li "Employees: 178" at bounding box center [525, 162] width 474 height 20
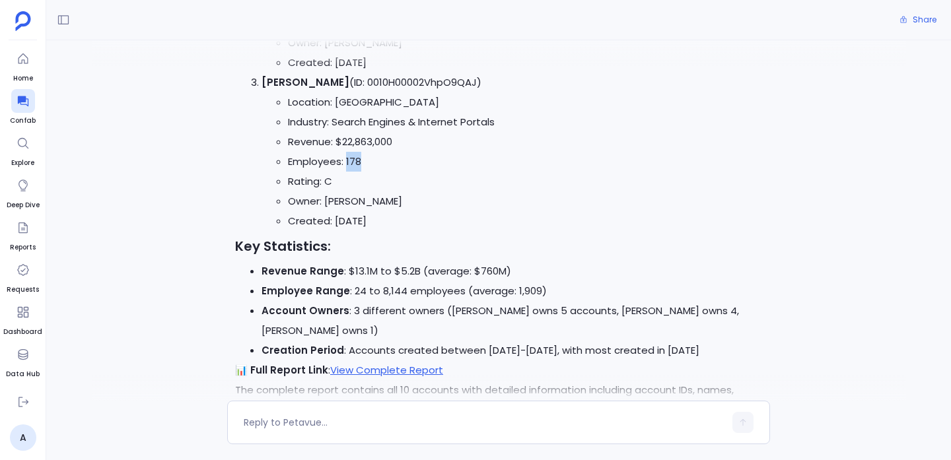
click at [353, 170] on li "Employees: 178" at bounding box center [525, 162] width 474 height 20
click at [332, 173] on li "Rating: C" at bounding box center [525, 182] width 474 height 20
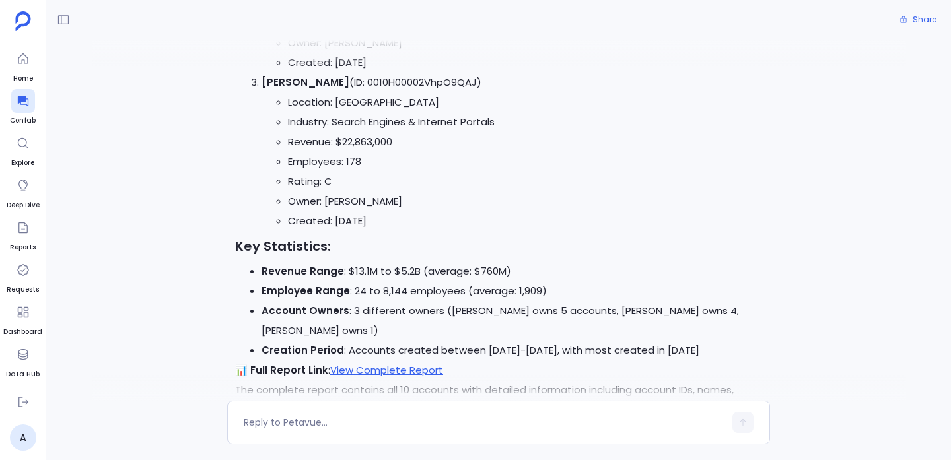
click at [369, 206] on li "Owner: Nelda Bechtelar" at bounding box center [525, 202] width 474 height 20
click at [373, 223] on li "Created: Nov 16, 2018" at bounding box center [525, 221] width 474 height 20
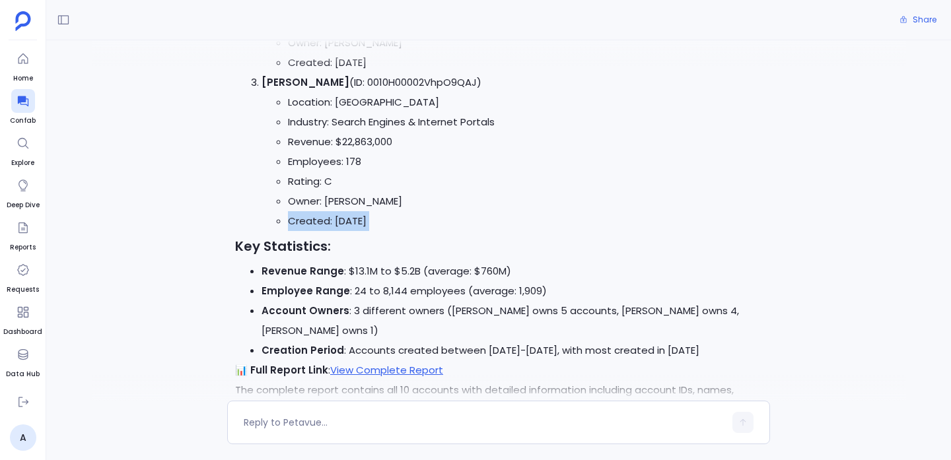
click at [373, 223] on li "Created: Nov 16, 2018" at bounding box center [525, 221] width 474 height 20
click at [371, 127] on li "Industry: Search Engines & Internet Portals" at bounding box center [525, 122] width 474 height 20
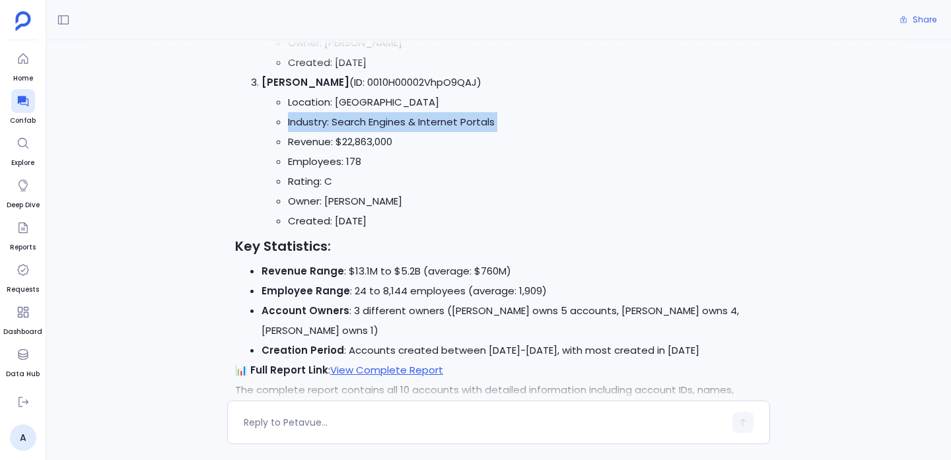
click at [371, 127] on li "Industry: Search Engines & Internet Portals" at bounding box center [525, 122] width 474 height 20
click at [371, 113] on li "Industry: Search Engines & Internet Portals" at bounding box center [525, 122] width 474 height 20
click at [371, 108] on li "Location: Elmirafield" at bounding box center [525, 102] width 474 height 20
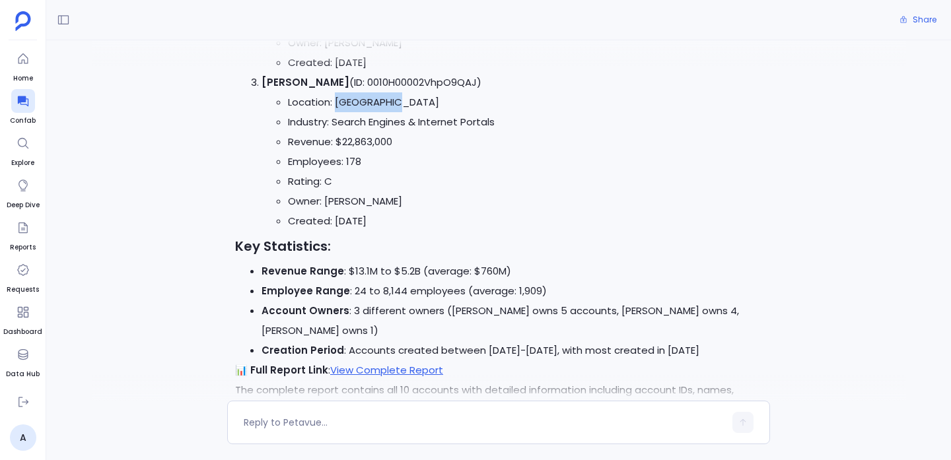
click at [371, 108] on li "Location: Elmirafield" at bounding box center [525, 102] width 474 height 20
click at [372, 95] on li "Location: Elmirafield" at bounding box center [525, 102] width 474 height 20
click at [372, 85] on li "Abbott - Casper (ID: 0010H00002VhpO9QAJ) Location: Elmirafield Industry: Search…" at bounding box center [512, 152] width 501 height 158
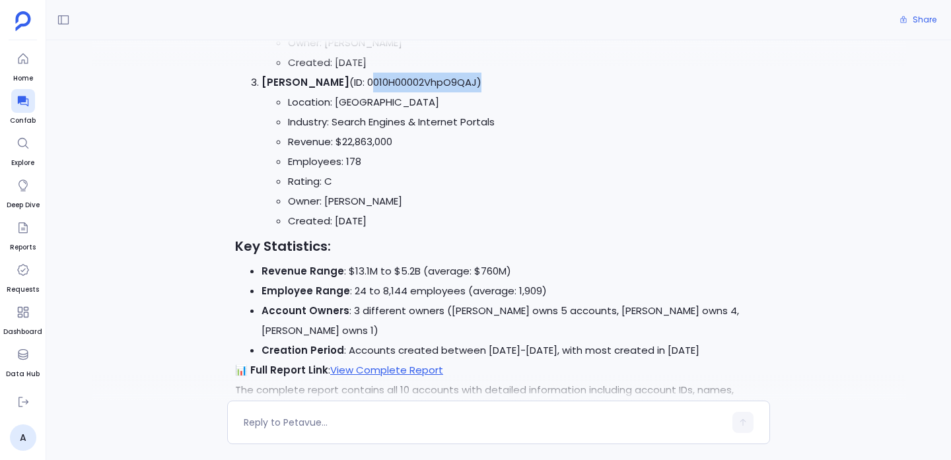
click at [372, 85] on li "Abbott - Casper (ID: 0010H00002VhpO9QAJ) Location: Elmirafield Industry: Search…" at bounding box center [512, 152] width 501 height 158
click at [285, 82] on strong "Abbott - Casper" at bounding box center [306, 82] width 88 height 14
drag, startPoint x: 285, startPoint y: 82, endPoint x: 327, endPoint y: 88, distance: 42.7
click at [327, 88] on strong "Abbott - Casper" at bounding box center [306, 82] width 88 height 14
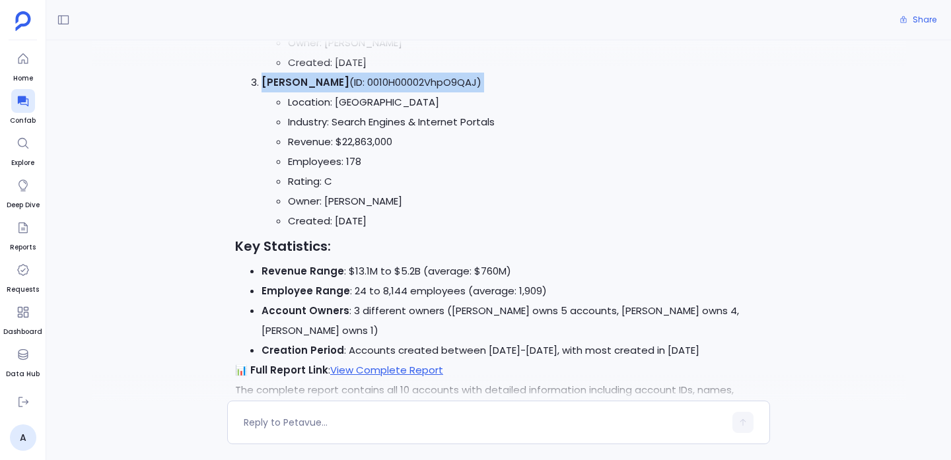
click at [327, 88] on strong "Abbott - Casper" at bounding box center [306, 82] width 88 height 14
drag, startPoint x: 327, startPoint y: 88, endPoint x: 287, endPoint y: 81, distance: 40.9
click at [287, 81] on strong "Abbott - Casper" at bounding box center [306, 82] width 88 height 14
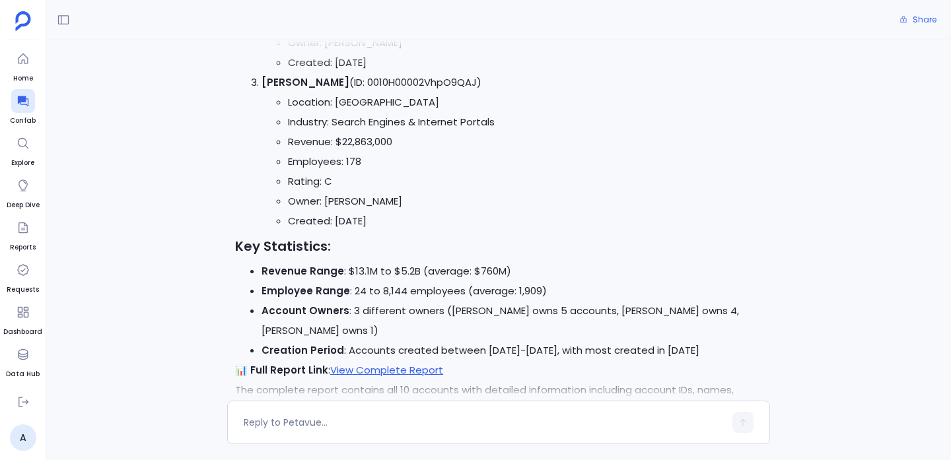
click at [300, 107] on li "Location: Elmirafield" at bounding box center [525, 102] width 474 height 20
click at [306, 125] on li "Industry: Search Engines & Internet Portals" at bounding box center [525, 122] width 474 height 20
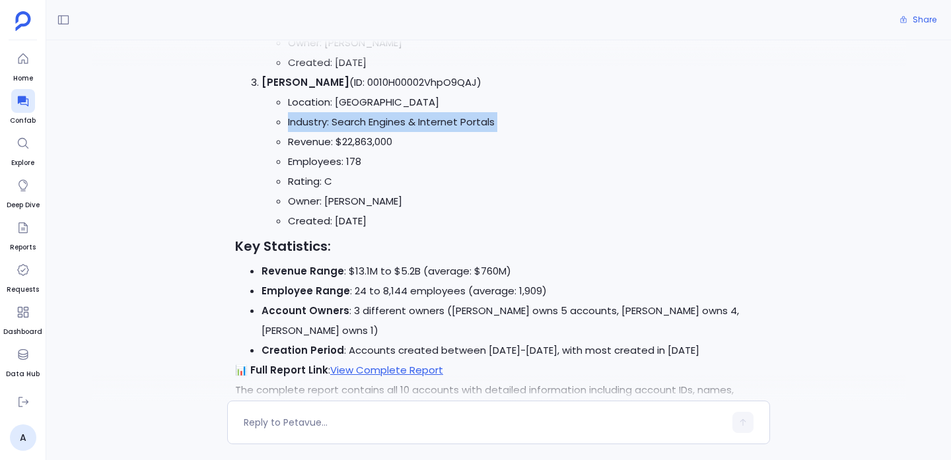
click at [306, 125] on li "Industry: Search Engines & Internet Portals" at bounding box center [525, 122] width 474 height 20
click at [306, 138] on li "Revenue: $22,863,000" at bounding box center [525, 142] width 474 height 20
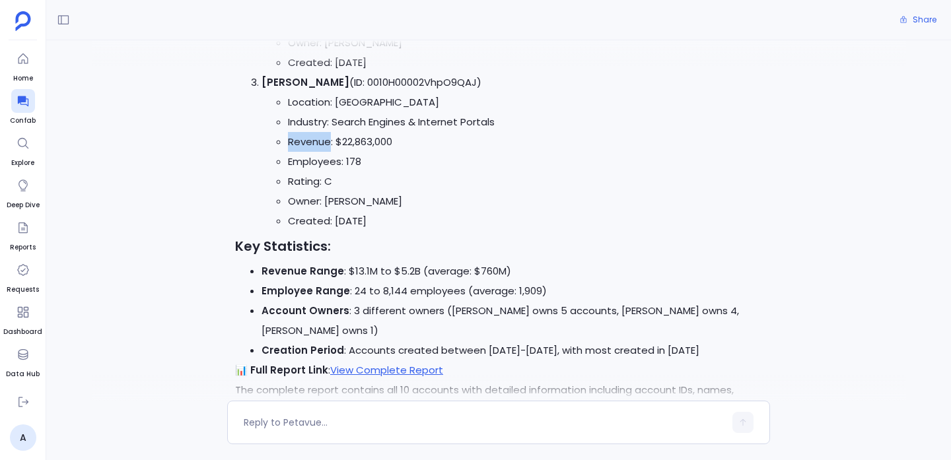
click at [306, 138] on li "Revenue: $22,863,000" at bounding box center [525, 142] width 474 height 20
click at [306, 160] on li "Employees: 178" at bounding box center [525, 162] width 474 height 20
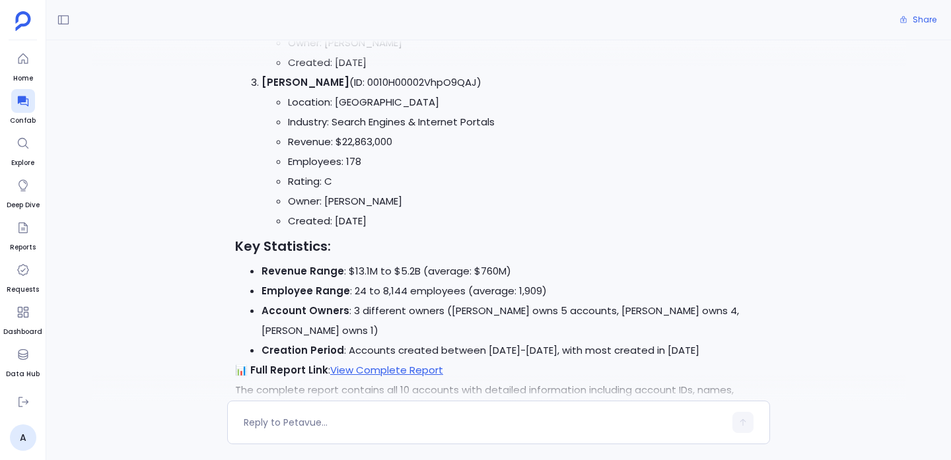
click at [306, 178] on li "Rating: C" at bounding box center [525, 182] width 474 height 20
click at [316, 213] on li "Created: Nov 16, 2018" at bounding box center [525, 221] width 474 height 20
click at [315, 192] on li "Owner: Nelda Bechtelar" at bounding box center [525, 202] width 474 height 20
drag, startPoint x: 315, startPoint y: 192, endPoint x: 372, endPoint y: 209, distance: 59.3
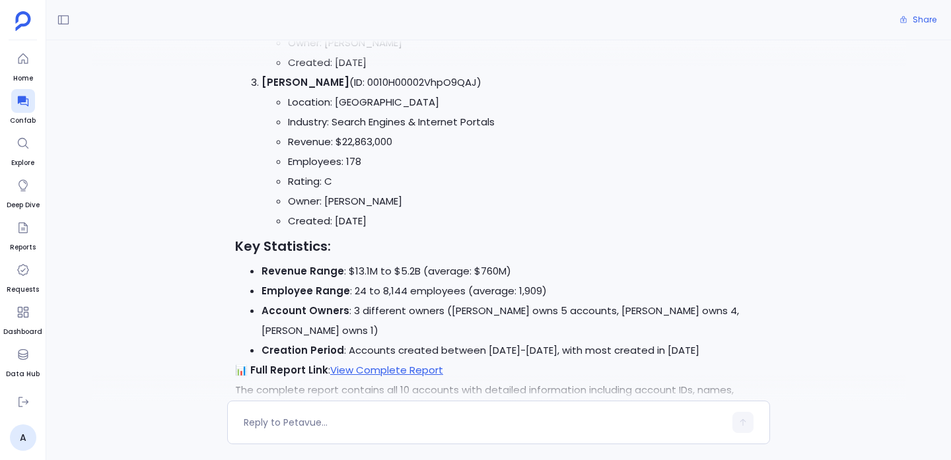
click at [372, 209] on li "Owner: Nelda Bechtelar" at bounding box center [525, 202] width 474 height 20
click at [378, 217] on li "Created: Nov 16, 2018" at bounding box center [525, 221] width 474 height 20
drag, startPoint x: 378, startPoint y: 217, endPoint x: 288, endPoint y: 81, distance: 163.6
click at [288, 81] on li "Abbott - Casper (ID: 0010H00002VhpO9QAJ) Location: Elmirafield Industry: Search…" at bounding box center [512, 152] width 501 height 158
click at [288, 81] on strong "Abbott - Casper" at bounding box center [306, 82] width 88 height 14
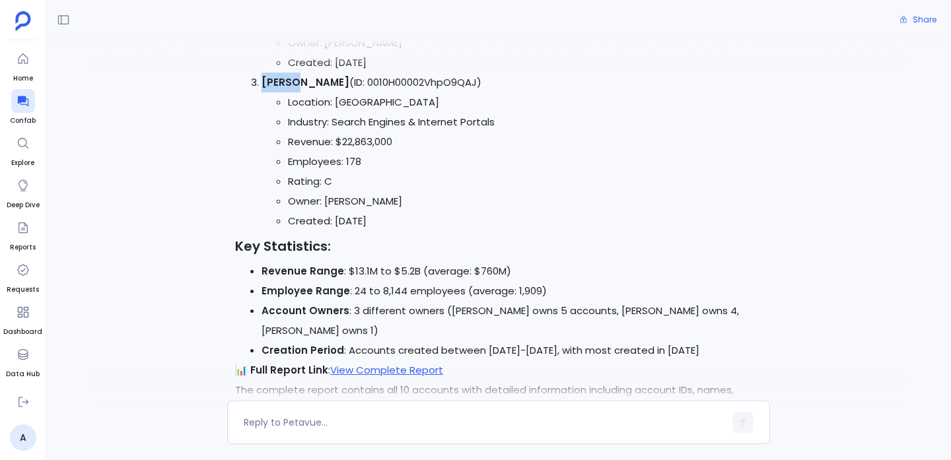
click at [288, 81] on strong "Abbott - Casper" at bounding box center [306, 82] width 88 height 14
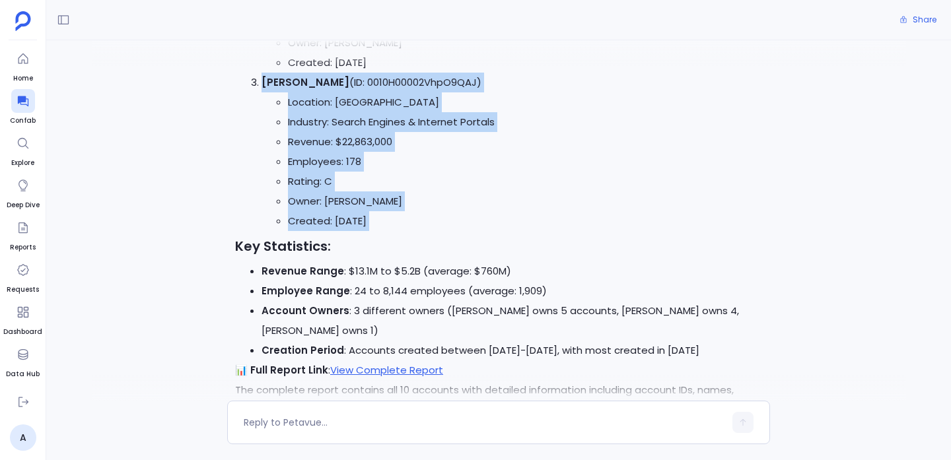
drag, startPoint x: 288, startPoint y: 81, endPoint x: 365, endPoint y: 221, distance: 160.2
click at [365, 221] on li "Abbott - Casper (ID: 0010H00002VhpO9QAJ) Location: Elmirafield Industry: Search…" at bounding box center [512, 152] width 501 height 158
click at [365, 221] on li "Created: Nov 16, 2018" at bounding box center [525, 221] width 474 height 20
drag, startPoint x: 365, startPoint y: 221, endPoint x: 284, endPoint y: 90, distance: 154.1
click at [284, 91] on li "Abbott - Casper (ID: 0010H00002VhpO9QAJ) Location: Elmirafield Industry: Search…" at bounding box center [512, 152] width 501 height 158
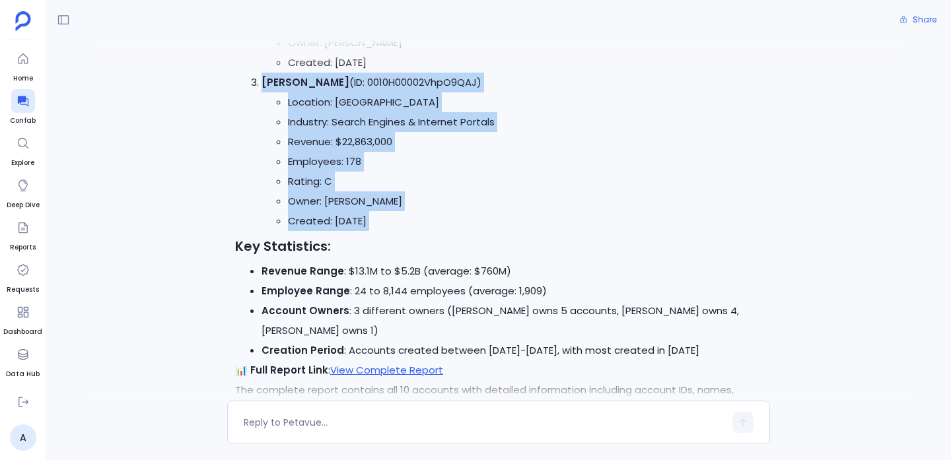
click at [284, 88] on strong "Abbott - Casper" at bounding box center [306, 82] width 88 height 14
drag, startPoint x: 284, startPoint y: 88, endPoint x: 381, endPoint y: 216, distance: 160.2
click at [381, 216] on li "Abbott - Casper (ID: 0010H00002VhpO9QAJ) Location: Elmirafield Industry: Search…" at bounding box center [512, 152] width 501 height 158
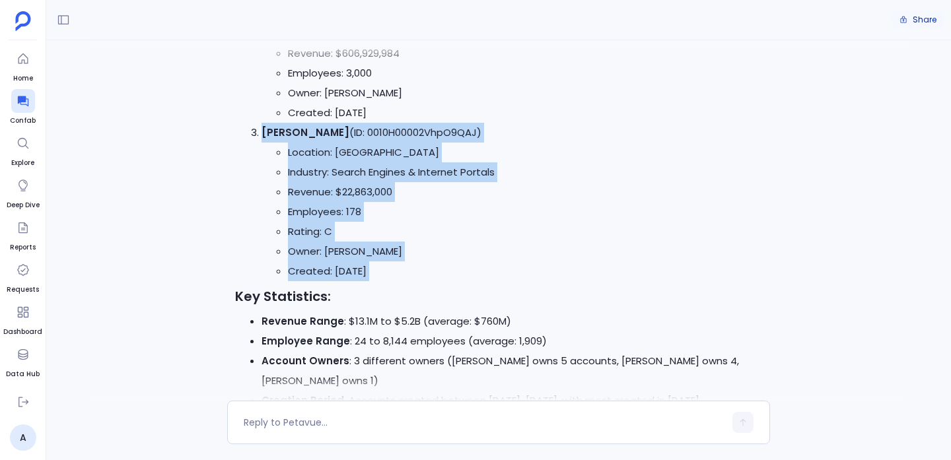
click at [936, 18] on button "Share" at bounding box center [918, 20] width 53 height 18
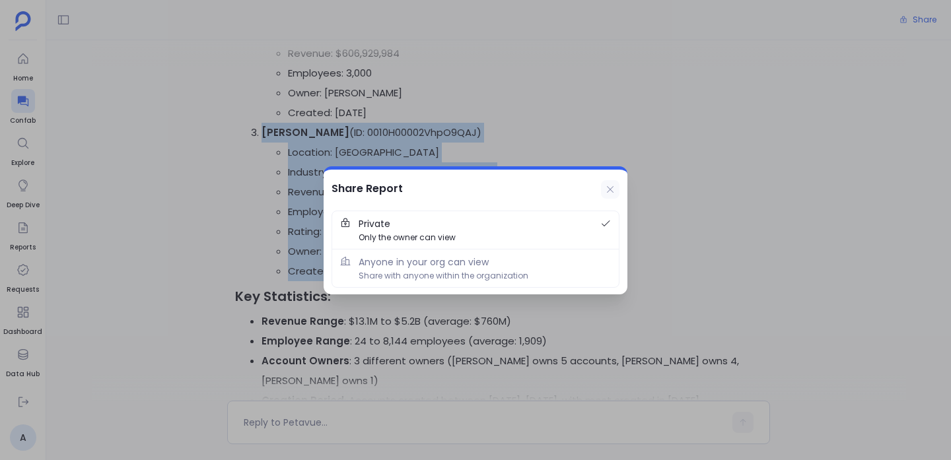
click at [613, 185] on icon at bounding box center [610, 189] width 11 height 11
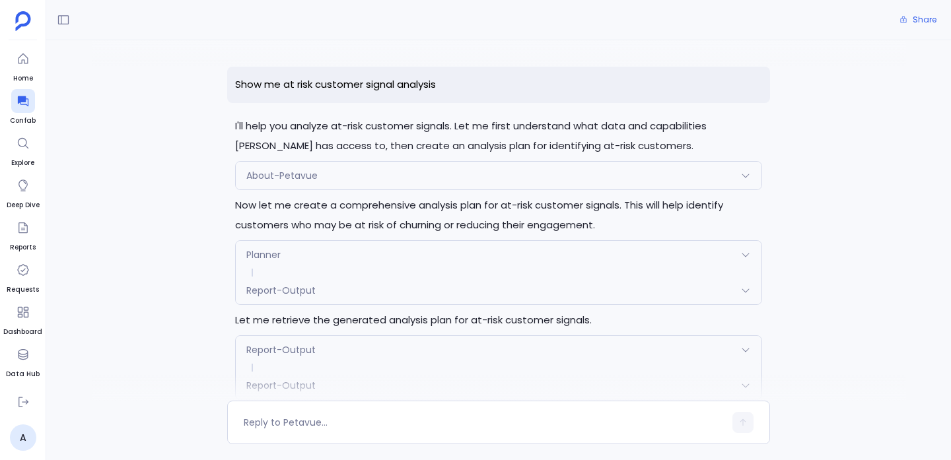
scroll to position [2686, 0]
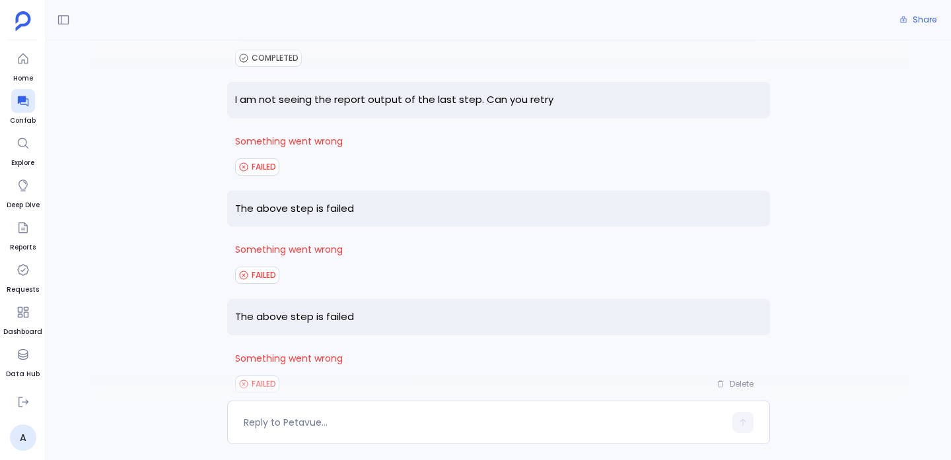
click at [169, 143] on div "Show me at risk customer signal analysis I'll help you analyze at-risk customer…" at bounding box center [498, 220] width 905 height 361
click at [534, 84] on p "I am not seeing the report output of the last step. Can you retry" at bounding box center [498, 100] width 543 height 36
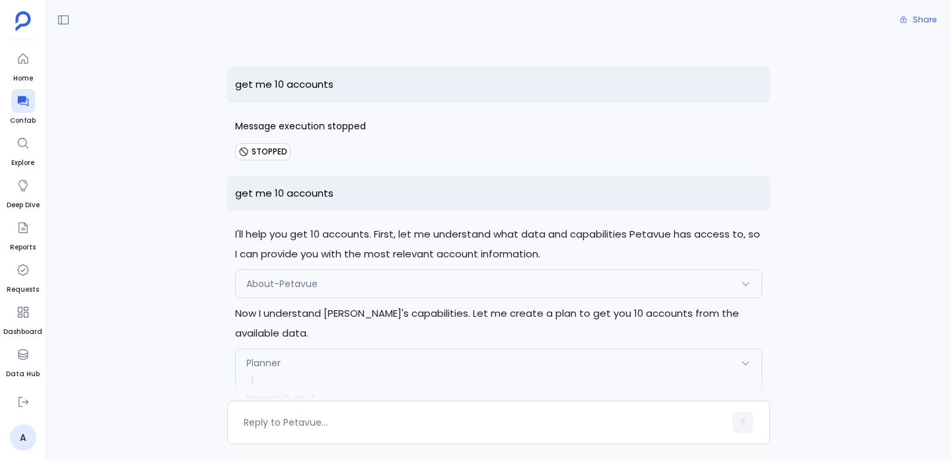
scroll to position [1710, 0]
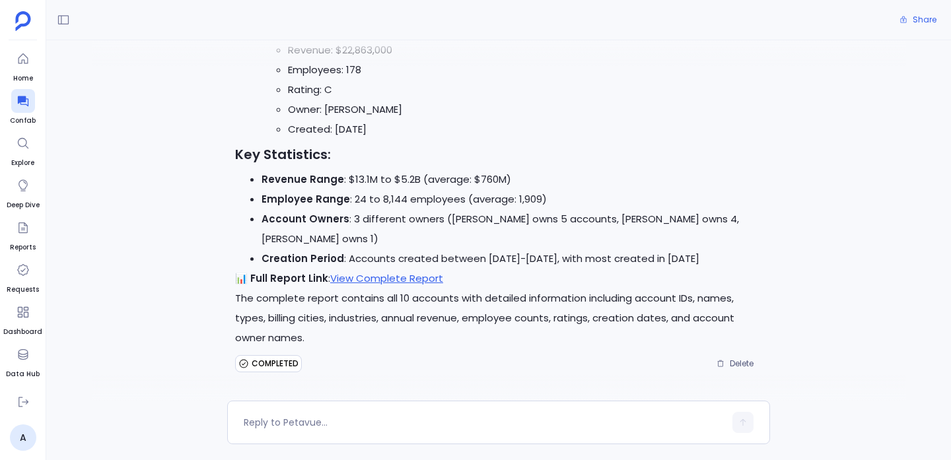
click at [29, 84] on ul "Home Confab Explore Deep Dive Reports Requests Dashboard Data Hub Settings" at bounding box center [22, 218] width 39 height 343
click at [37, 107] on ul "Home Confab Explore Deep Dive Reports Requests Dashboard Data Hub Settings" at bounding box center [22, 218] width 39 height 343
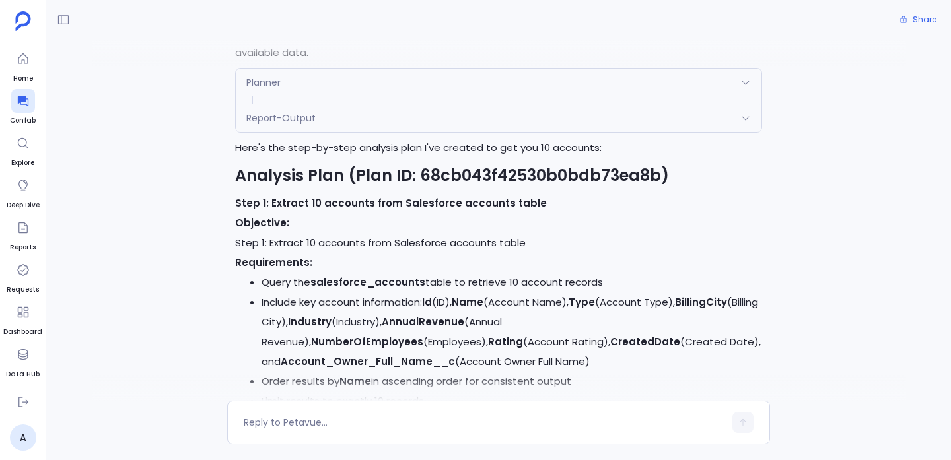
scroll to position [0, 0]
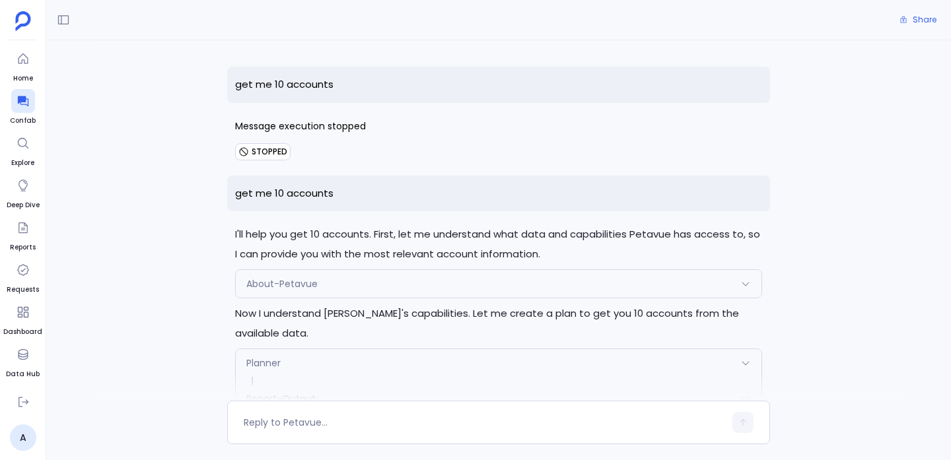
click at [321, 192] on p "get me 10 accounts" at bounding box center [498, 194] width 543 height 36
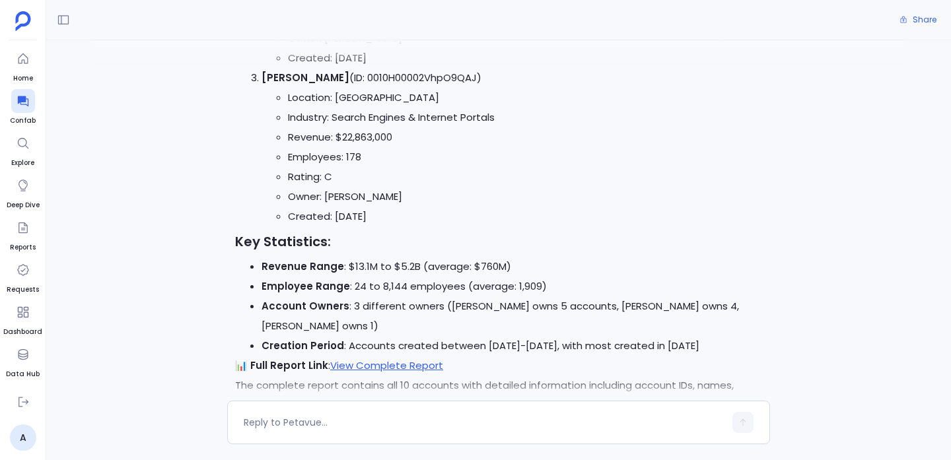
scroll to position [1710, 0]
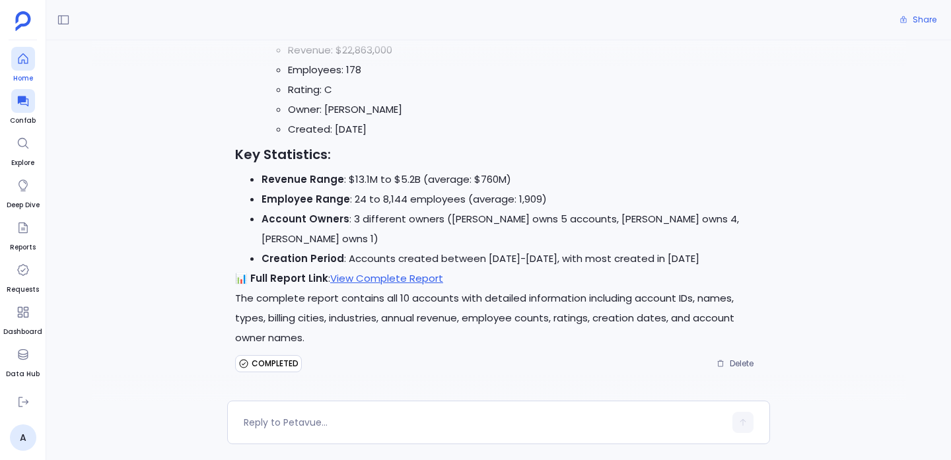
click at [26, 69] on div at bounding box center [23, 59] width 24 height 24
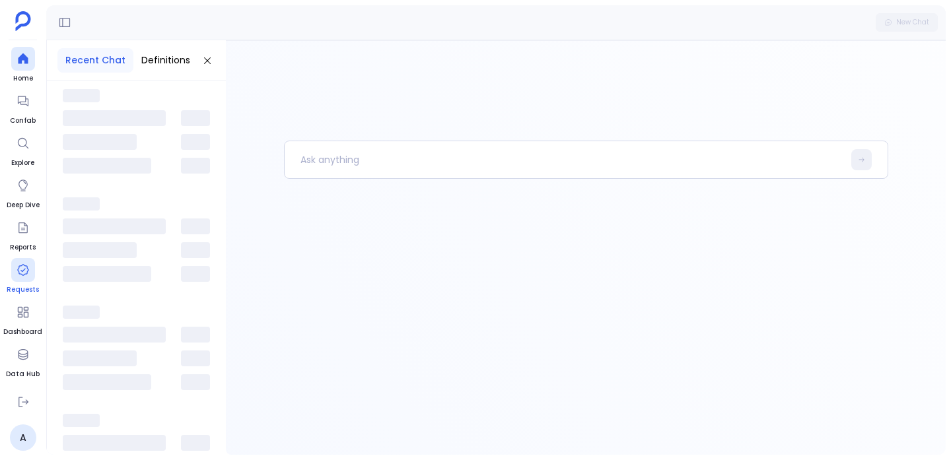
click at [22, 282] on link "Requests" at bounding box center [23, 276] width 32 height 37
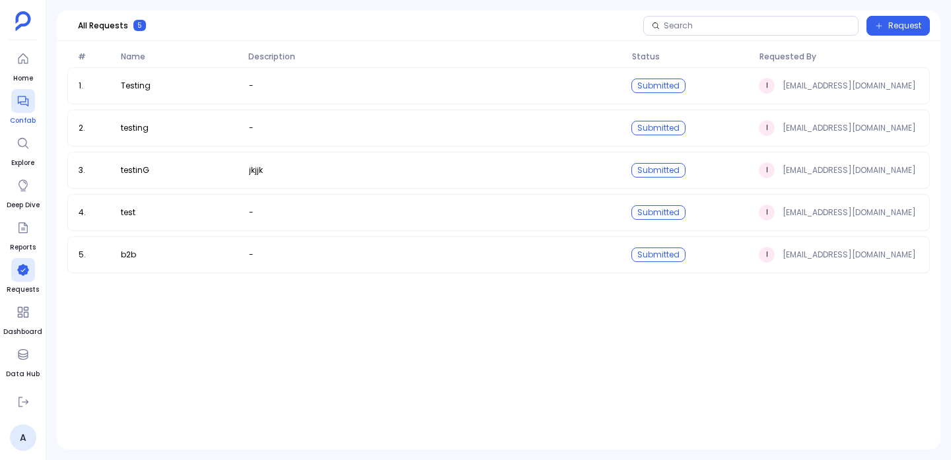
click at [27, 118] on span "Confab" at bounding box center [23, 121] width 26 height 11
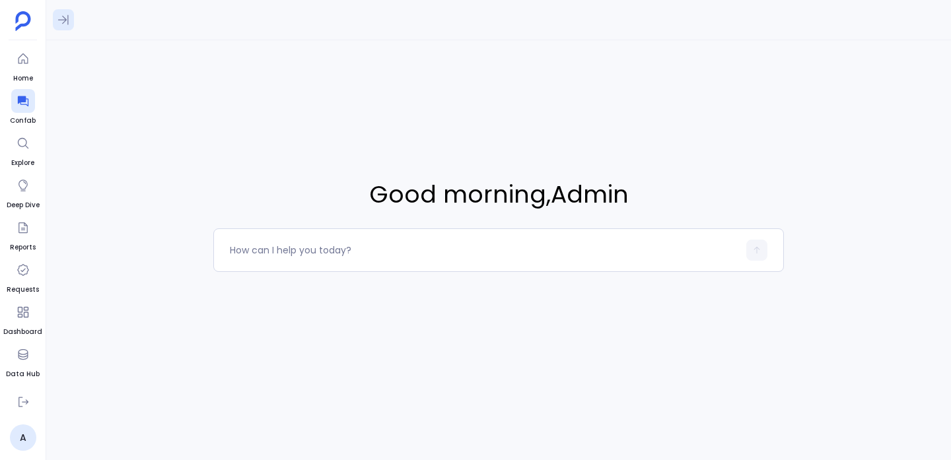
click at [61, 20] on icon at bounding box center [63, 19] width 13 height 13
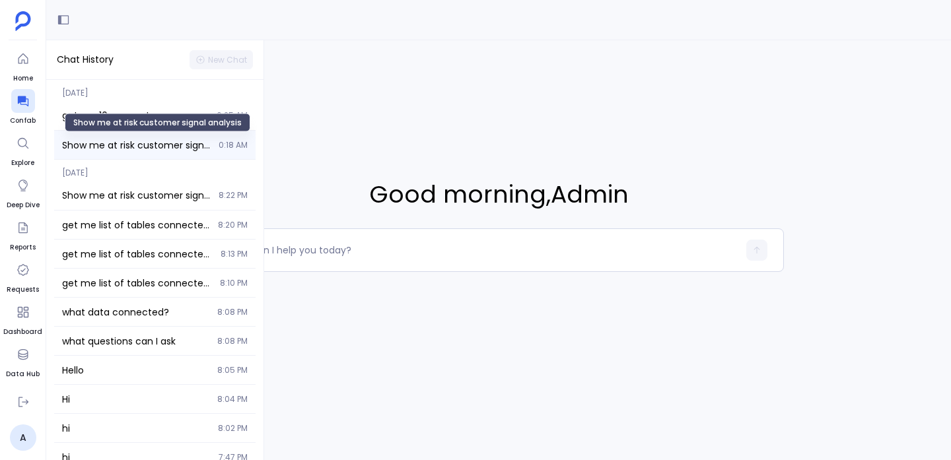
click at [157, 139] on span "Show me at risk customer signal analysis" at bounding box center [136, 145] width 149 height 13
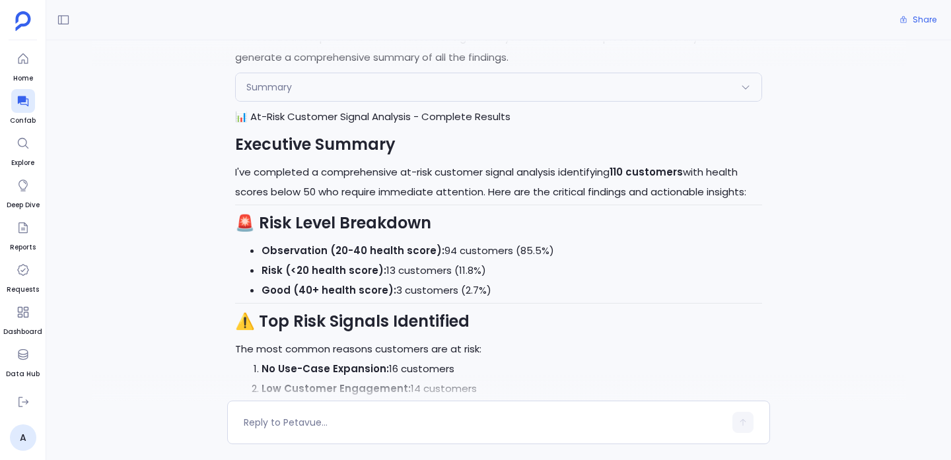
scroll to position [2111, 0]
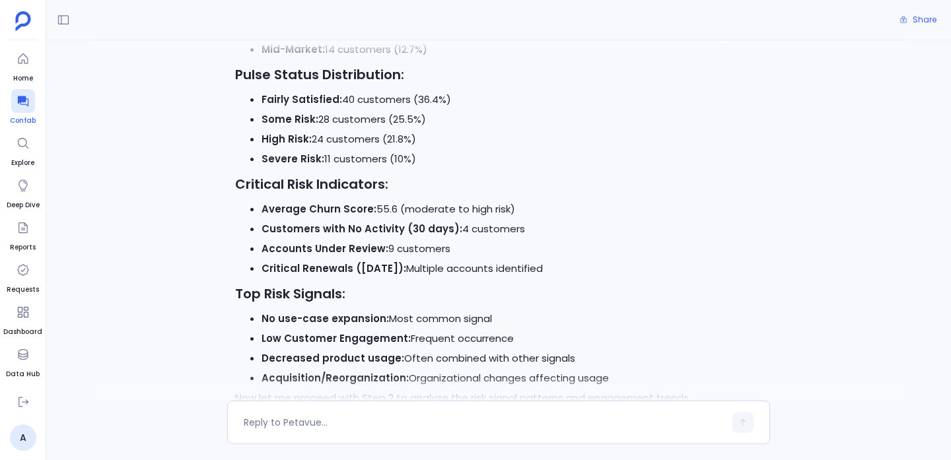
click at [25, 103] on icon at bounding box center [23, 100] width 13 height 13
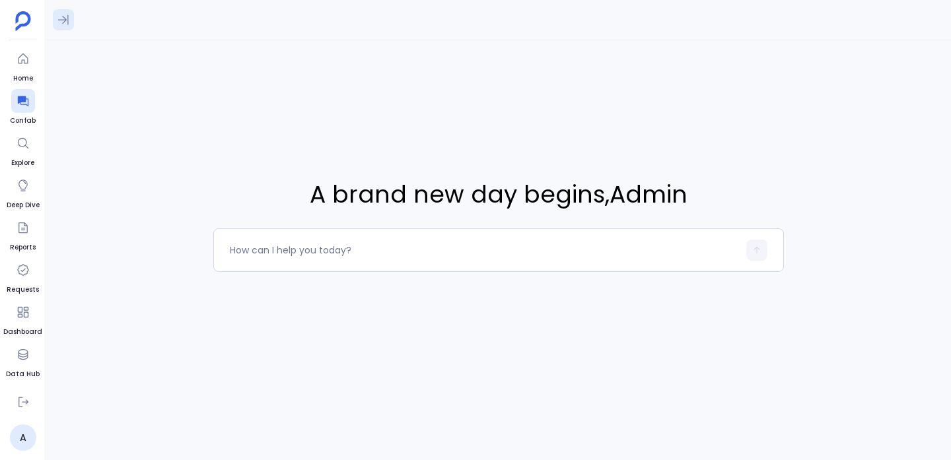
click at [63, 26] on button at bounding box center [63, 19] width 21 height 21
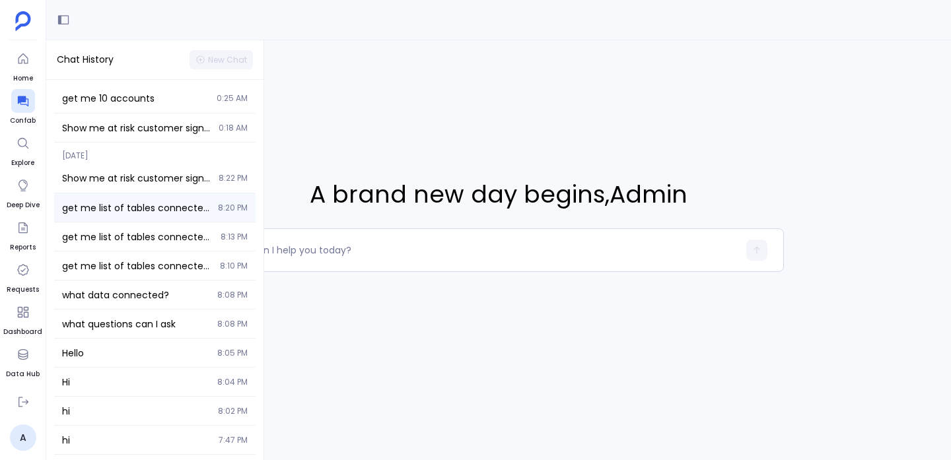
scroll to position [20, 0]
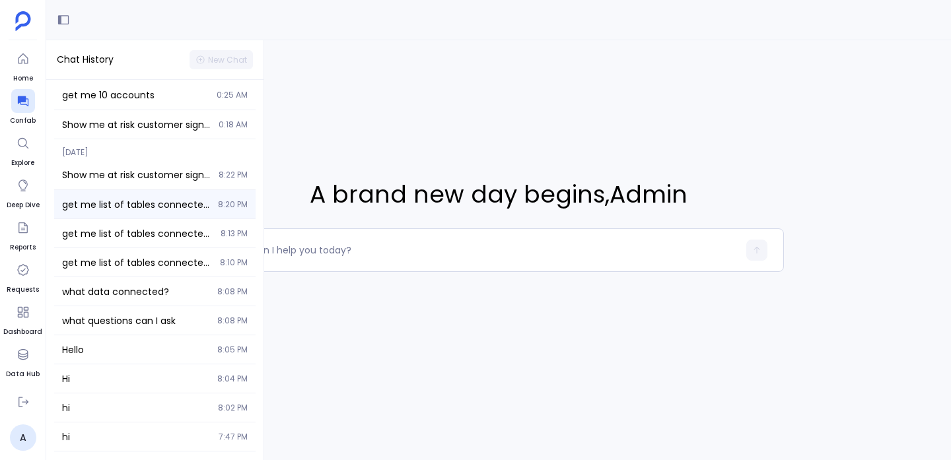
click at [135, 200] on span "get me list of tables connected using understand data" at bounding box center [136, 204] width 148 height 13
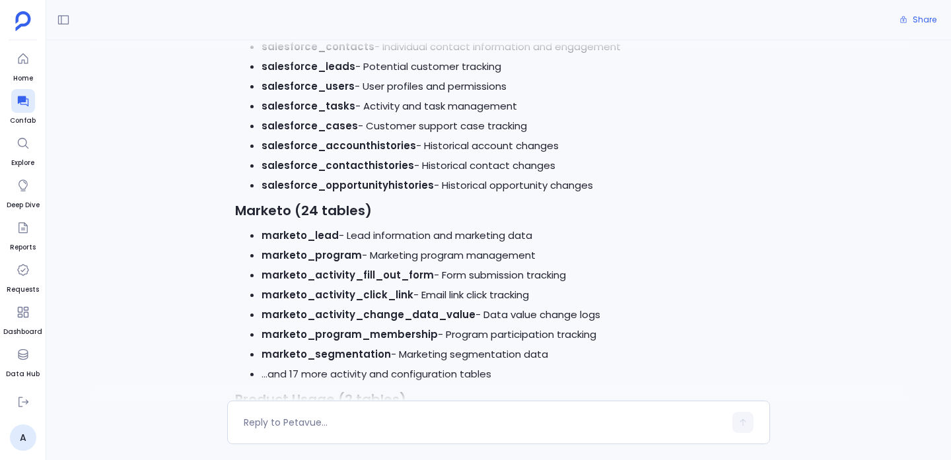
scroll to position [195, 0]
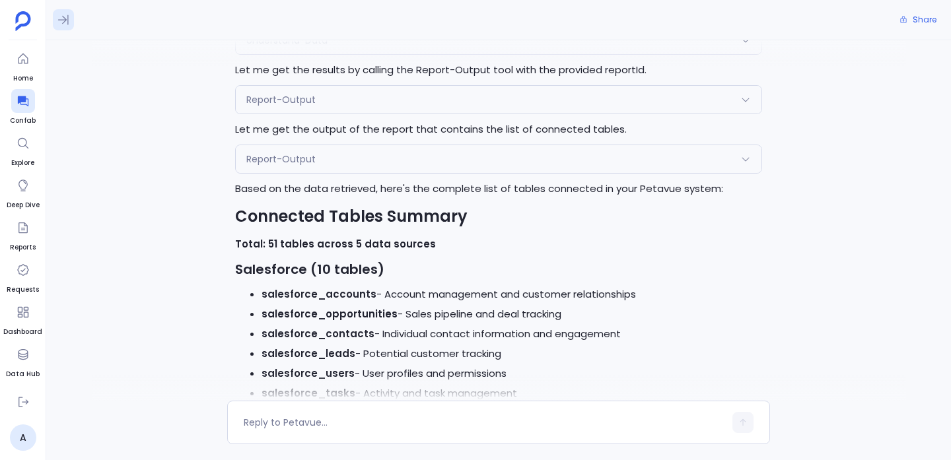
click at [58, 24] on icon at bounding box center [63, 19] width 13 height 13
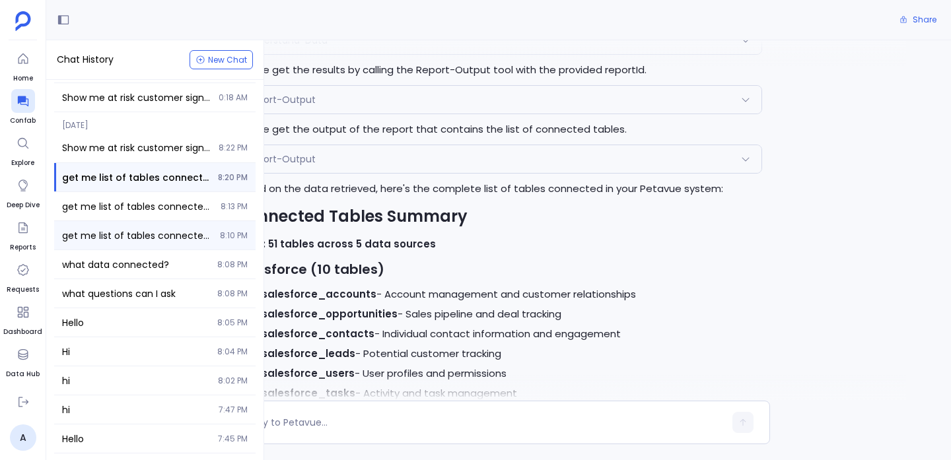
scroll to position [48, 0]
click at [126, 289] on span "what questions can I ask" at bounding box center [135, 293] width 147 height 13
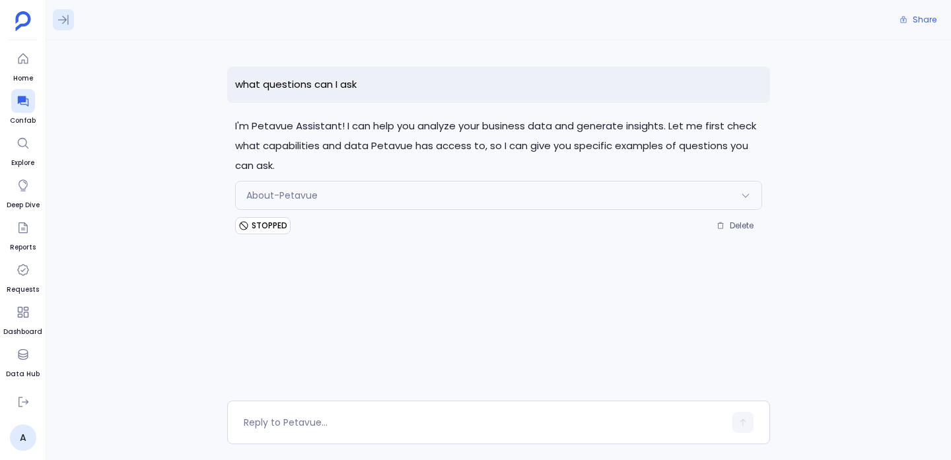
click at [63, 22] on icon at bounding box center [63, 20] width 11 height 10
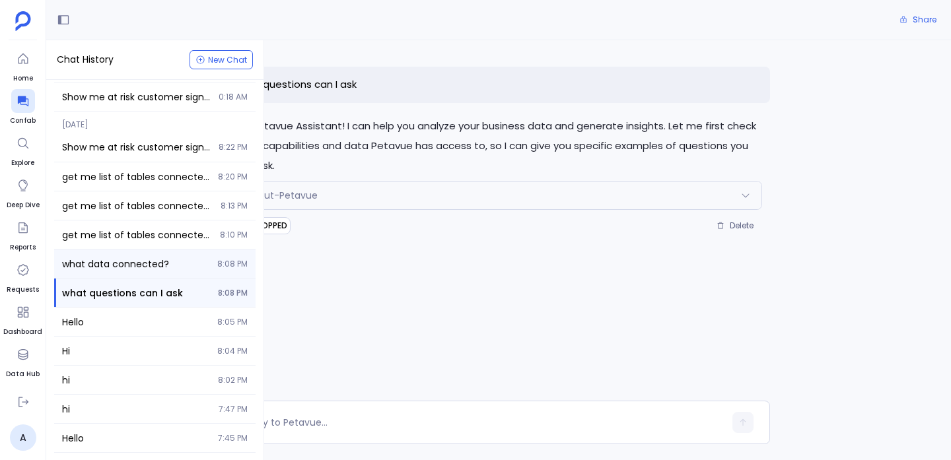
click at [152, 252] on div "what data connected? 8:08 PM" at bounding box center [154, 264] width 201 height 28
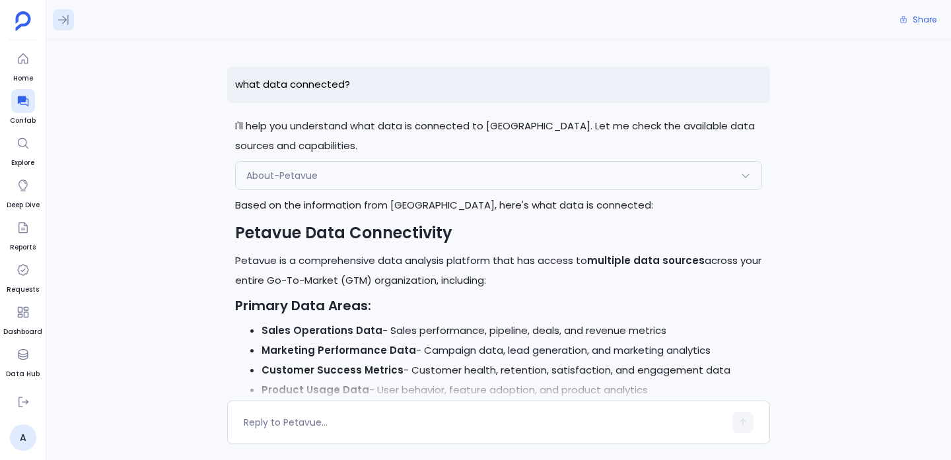
click at [64, 17] on icon at bounding box center [63, 19] width 13 height 13
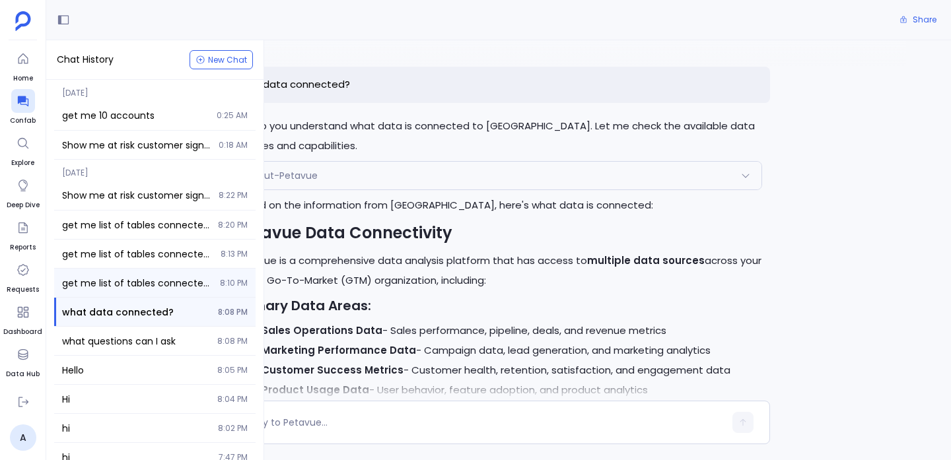
click at [165, 274] on div "get me list of tables connected using understand data 8:10 PM" at bounding box center [154, 283] width 201 height 28
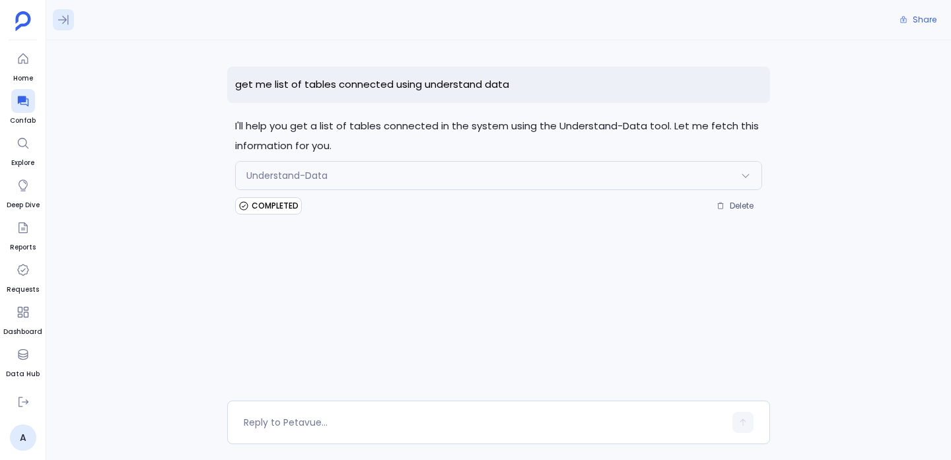
click at [61, 17] on icon at bounding box center [63, 19] width 13 height 13
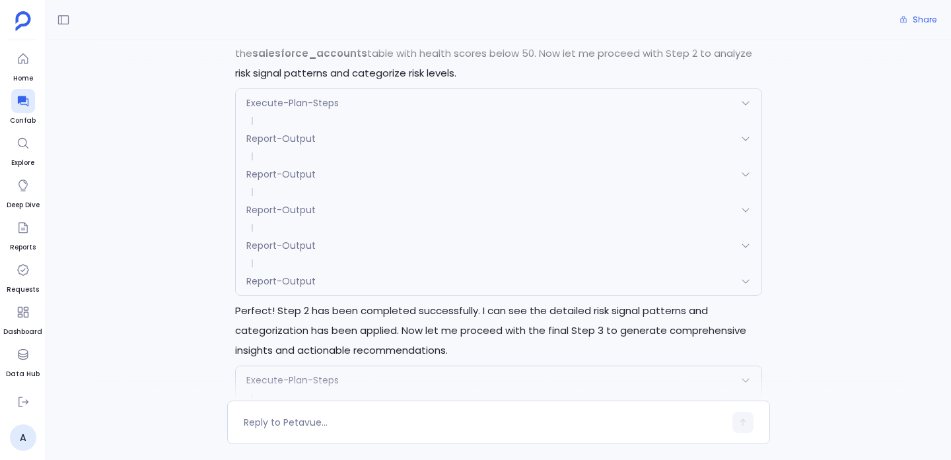
scroll to position [2263, 0]
click at [270, 274] on span "Report-Output" at bounding box center [280, 280] width 69 height 13
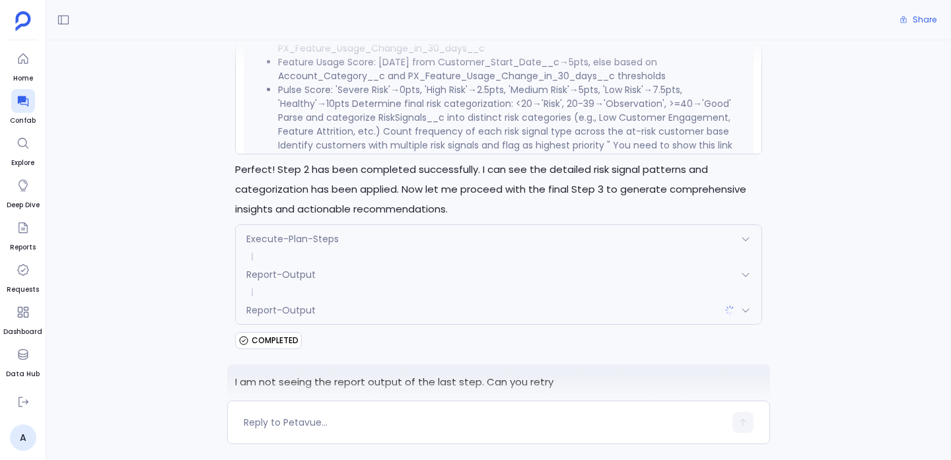
scroll to position [2600, 0]
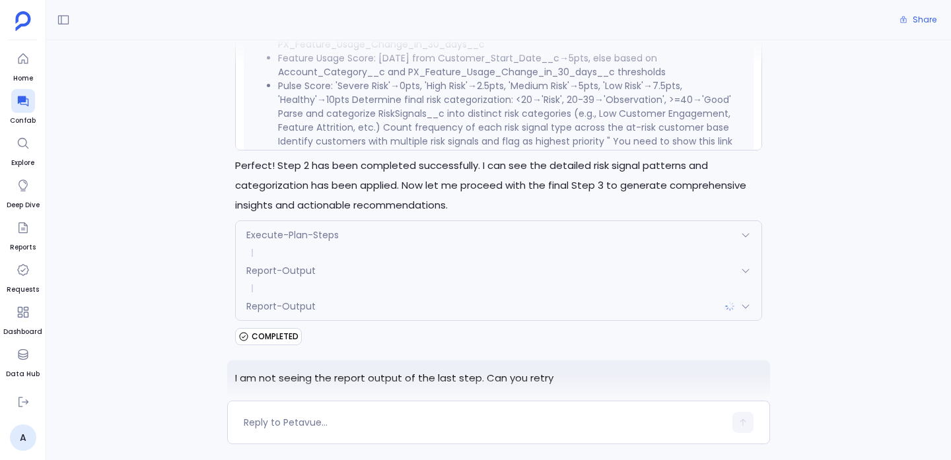
click at [288, 157] on p "Perfect! Step 2 has been completed successfully. I can see the detailed risk si…" at bounding box center [498, 185] width 527 height 59
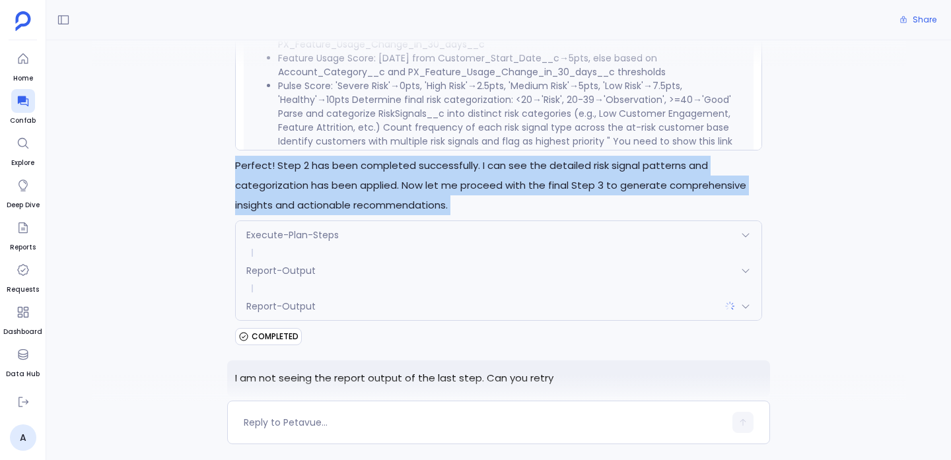
click at [288, 157] on p "Perfect! Step 2 has been completed successfully. I can see the detailed risk si…" at bounding box center [498, 185] width 527 height 59
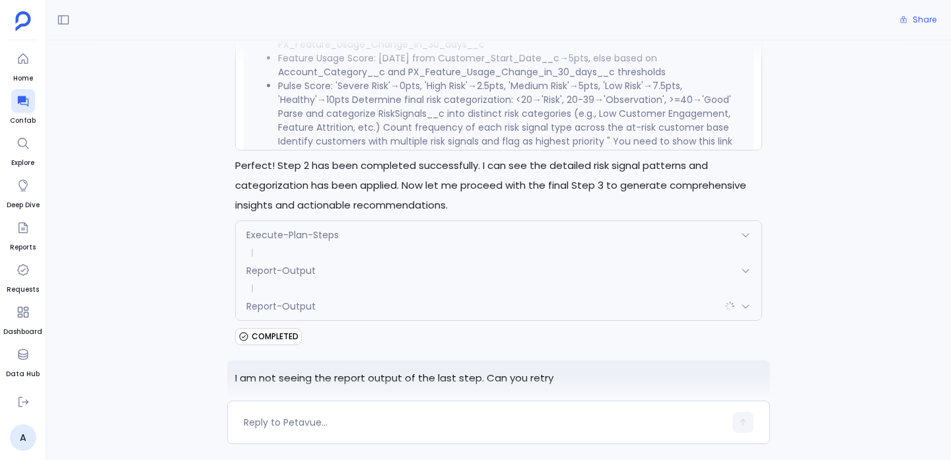
click at [236, 293] on div "Report-Output" at bounding box center [499, 307] width 526 height 28
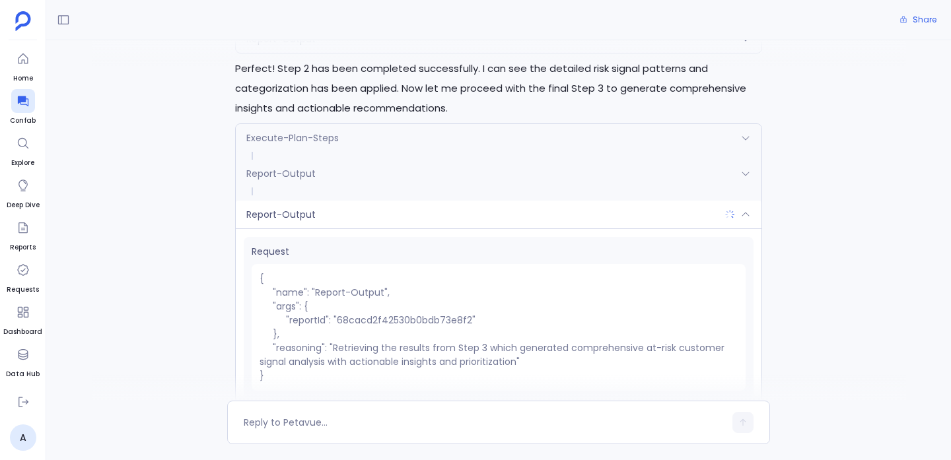
click at [277, 278] on pre "{ "name": "Report-Output", "args": { "reportId": "68cacd2f42530b0bdb73e8f2" }, …" at bounding box center [499, 327] width 494 height 127
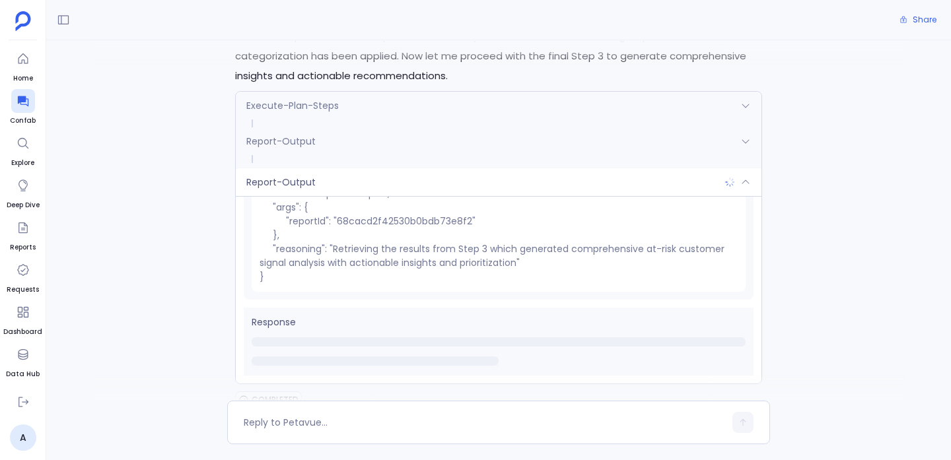
scroll to position [2554, 0]
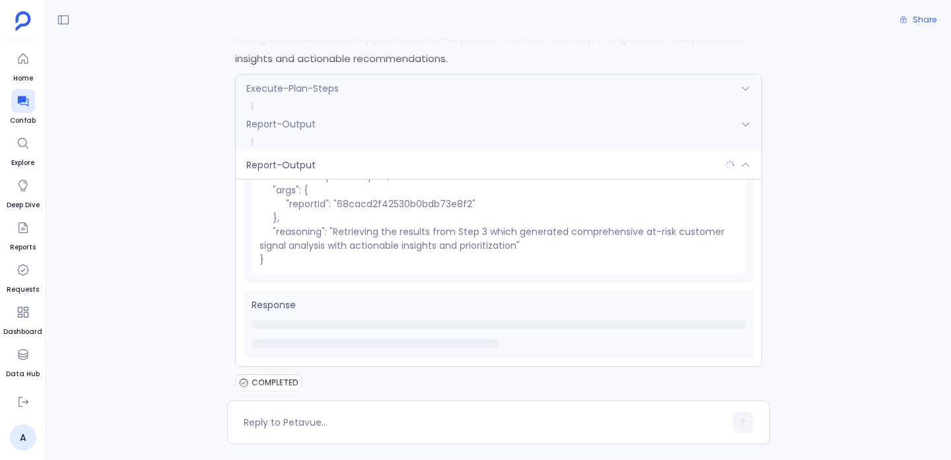
click at [293, 152] on div "Report-Output" at bounding box center [499, 165] width 526 height 28
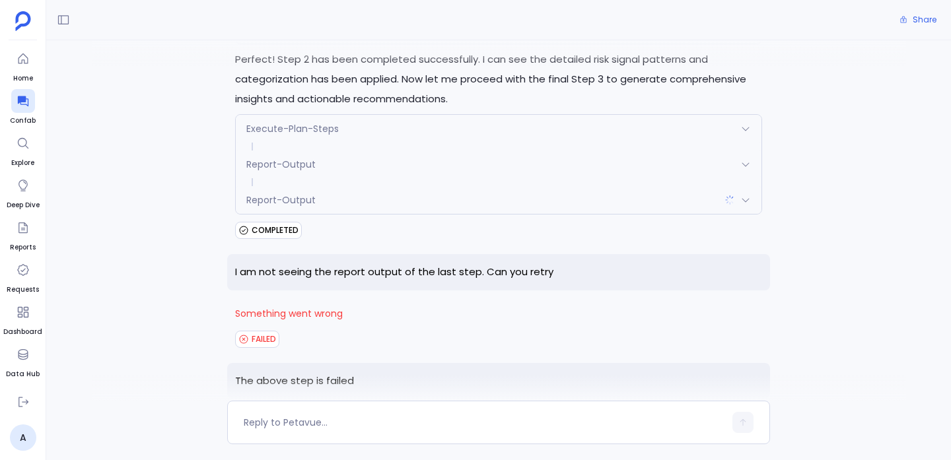
scroll to position [2506, 0]
